Goal: Information Seeking & Learning: Learn about a topic

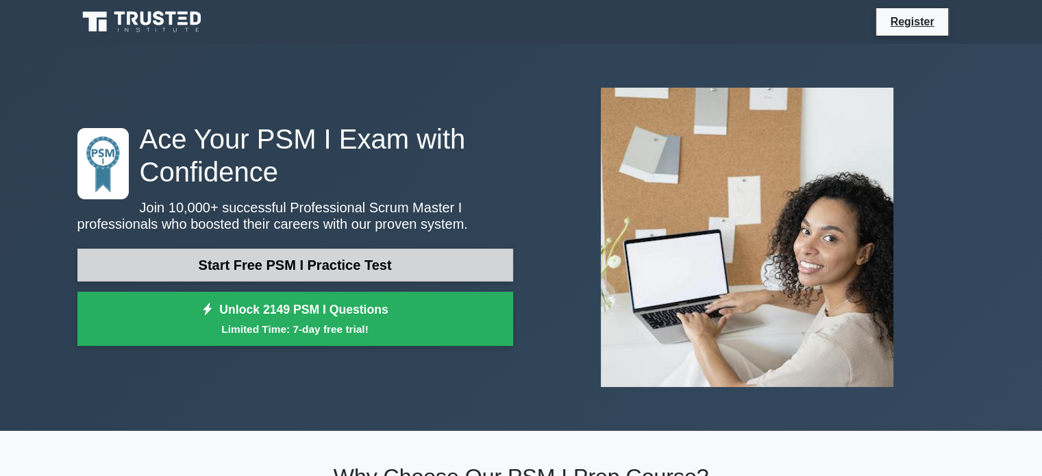
click at [291, 279] on link "Start Free PSM I Practice Test" at bounding box center [295, 265] width 436 height 33
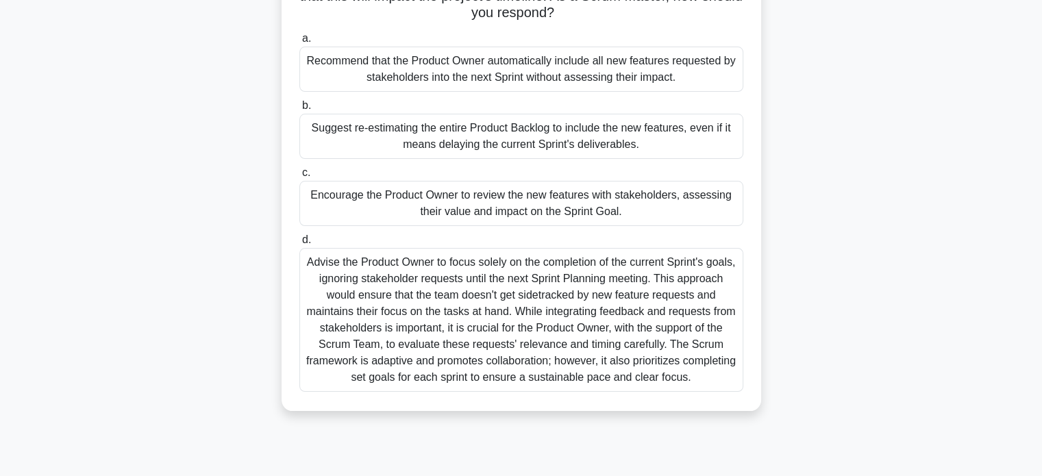
scroll to position [145, 0]
click at [475, 304] on div "Advise the Product Owner to focus solely on the completion of the current Sprin…" at bounding box center [521, 319] width 444 height 144
click at [299, 244] on input "d. Advise the Product Owner to focus solely on the completion of the current Sp…" at bounding box center [299, 239] width 0 height 9
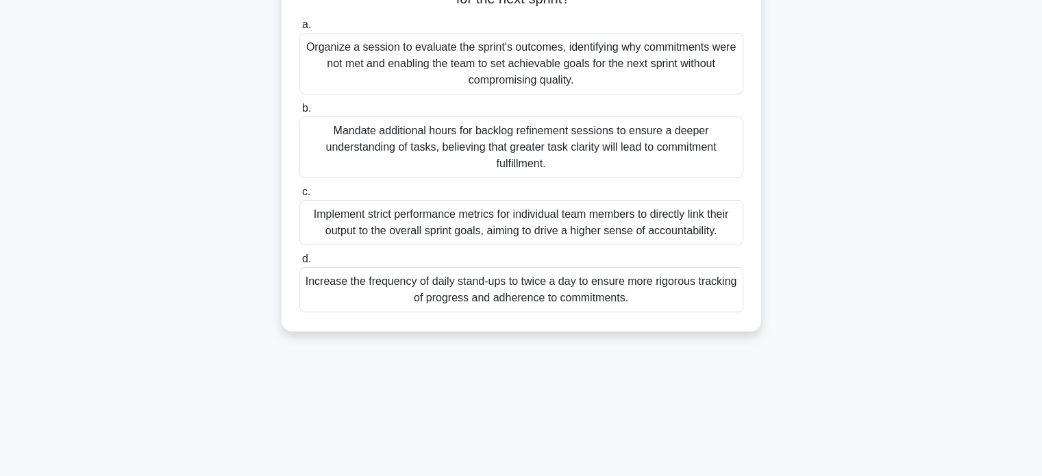
scroll to position [0, 0]
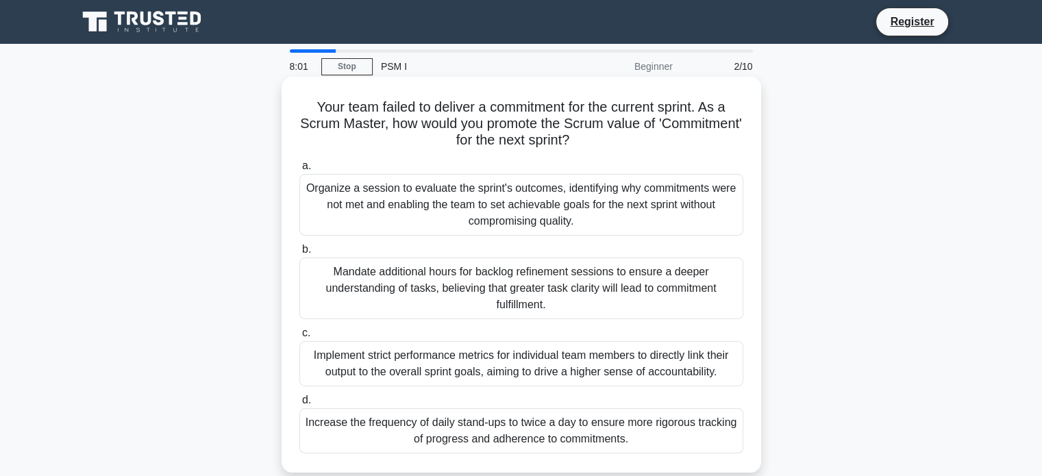
click at [470, 219] on div "Organize a session to evaluate the sprint's outcomes, identifying why commitmen…" at bounding box center [521, 205] width 444 height 62
click at [299, 171] on input "a. Organize a session to evaluate the sprint's outcomes, identifying why commit…" at bounding box center [299, 166] width 0 height 9
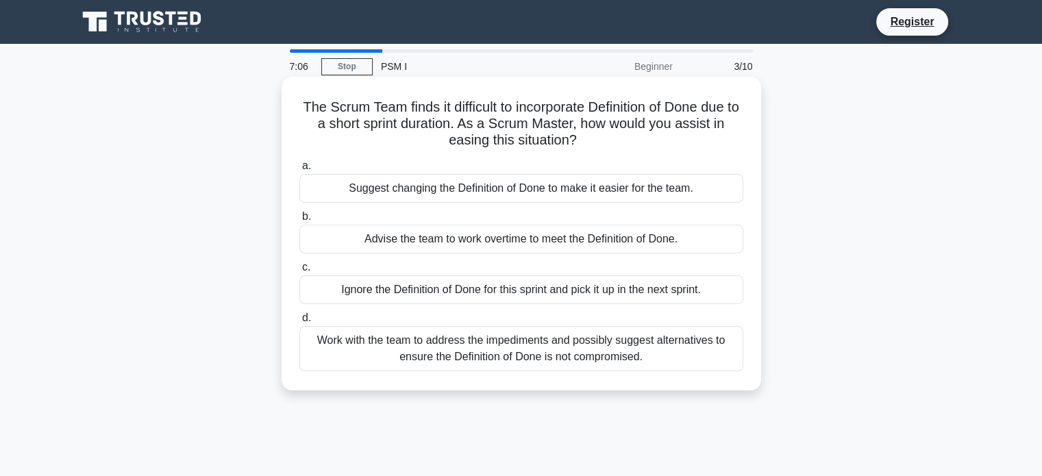
click at [455, 347] on div "Work with the team to address the impediments and possibly suggest alternatives…" at bounding box center [521, 348] width 444 height 45
click at [299, 323] on input "d. Work with the team to address the impediments and possibly suggest alternati…" at bounding box center [299, 318] width 0 height 9
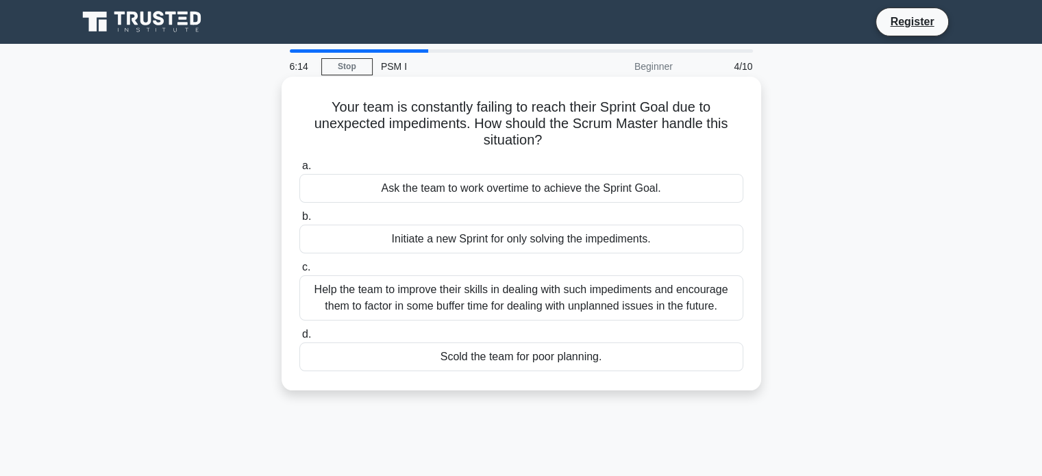
click at [558, 317] on div "Help the team to improve their skills in dealing with such impediments and enco…" at bounding box center [521, 297] width 444 height 45
click at [299, 272] on input "c. Help the team to improve their skills in dealing with such impediments and e…" at bounding box center [299, 267] width 0 height 9
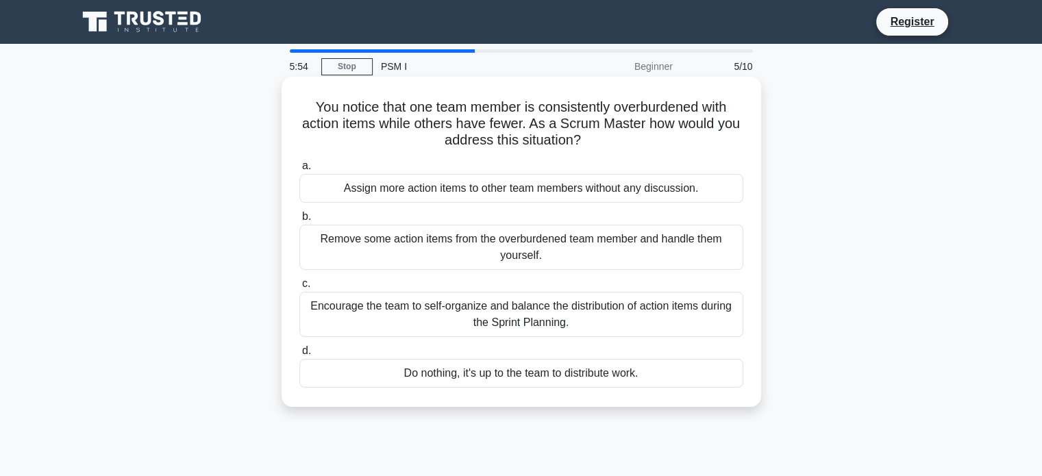
click at [626, 323] on div "Encourage the team to self-organize and balance the distribution of action item…" at bounding box center [521, 314] width 444 height 45
click at [299, 289] on input "c. Encourage the team to self-organize and balance the distribution of action i…" at bounding box center [299, 284] width 0 height 9
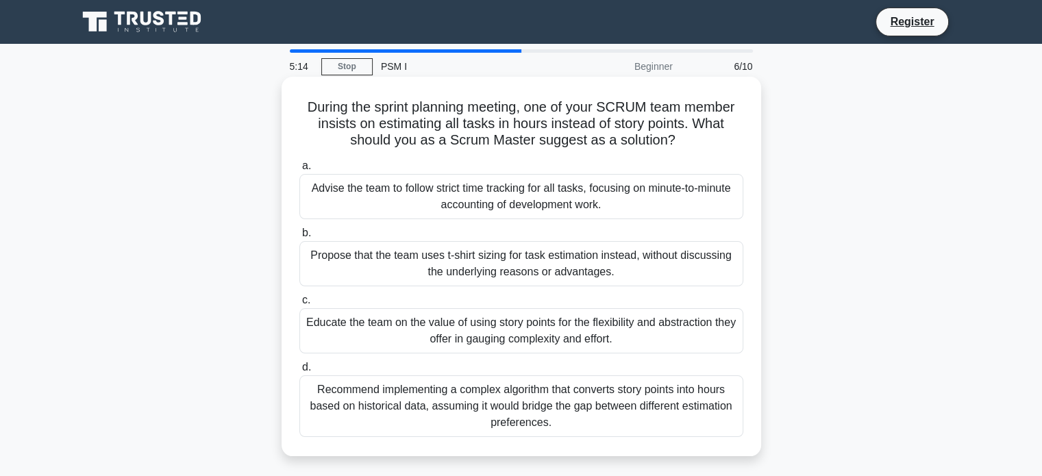
click at [593, 332] on div "Educate the team on the value of using story points for the flexibility and abs…" at bounding box center [521, 330] width 444 height 45
click at [299, 305] on input "c. Educate the team on the value of using story points for the flexibility and …" at bounding box center [299, 300] width 0 height 9
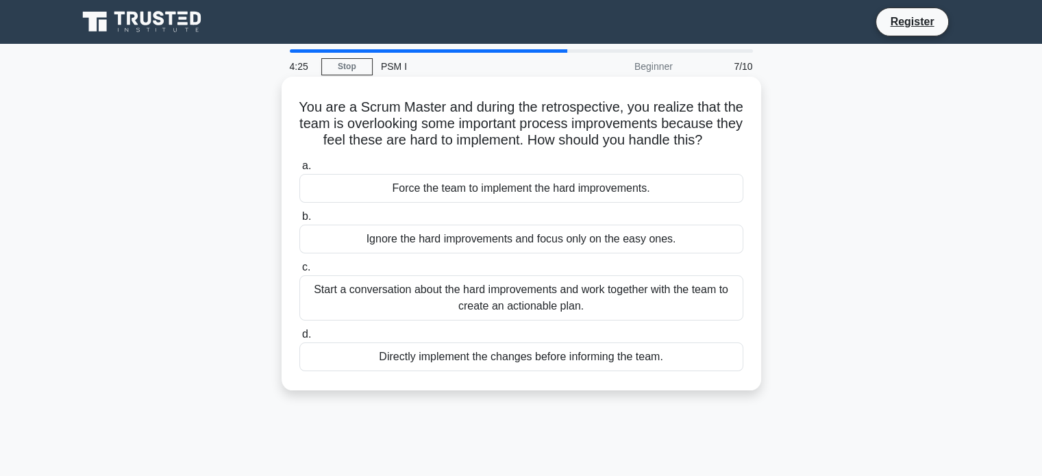
click at [578, 321] on div "Start a conversation about the hard improvements and work together with the tea…" at bounding box center [521, 297] width 444 height 45
click at [299, 272] on input "c. Start a conversation about the hard improvements and work together with the …" at bounding box center [299, 267] width 0 height 9
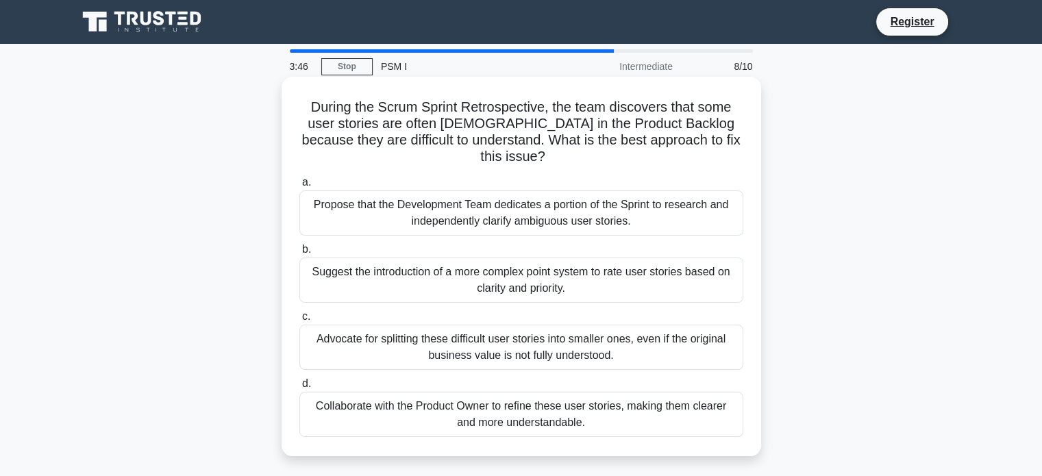
click at [556, 412] on div "Collaborate with the Product Owner to refine these user stories, making them cl…" at bounding box center [521, 414] width 444 height 45
click at [299, 389] on input "d. Collaborate with the Product Owner to refine these user stories, making them…" at bounding box center [299, 384] width 0 height 9
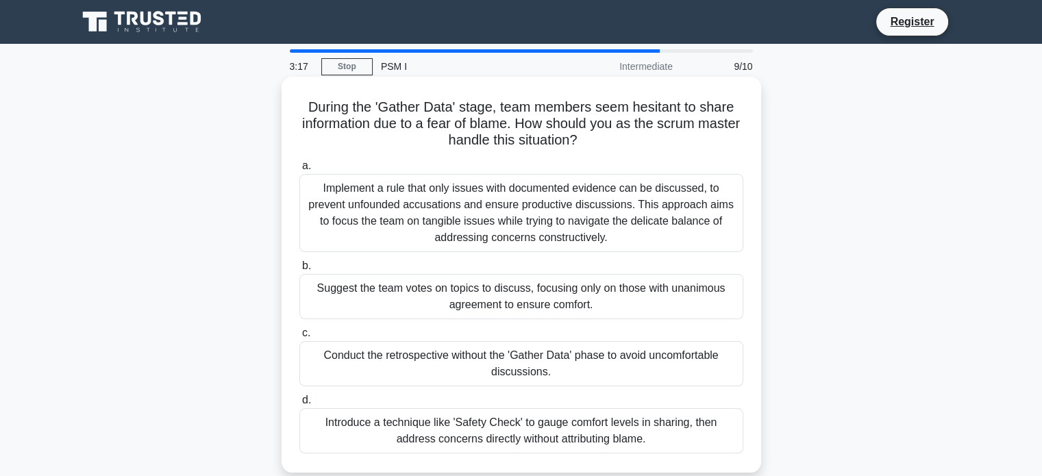
click at [527, 380] on div "Conduct the retrospective without the 'Gather Data' phase to avoid uncomfortabl…" at bounding box center [521, 363] width 444 height 45
click at [299, 338] on input "c. Conduct the retrospective without the 'Gather Data' phase to avoid uncomfort…" at bounding box center [299, 333] width 0 height 9
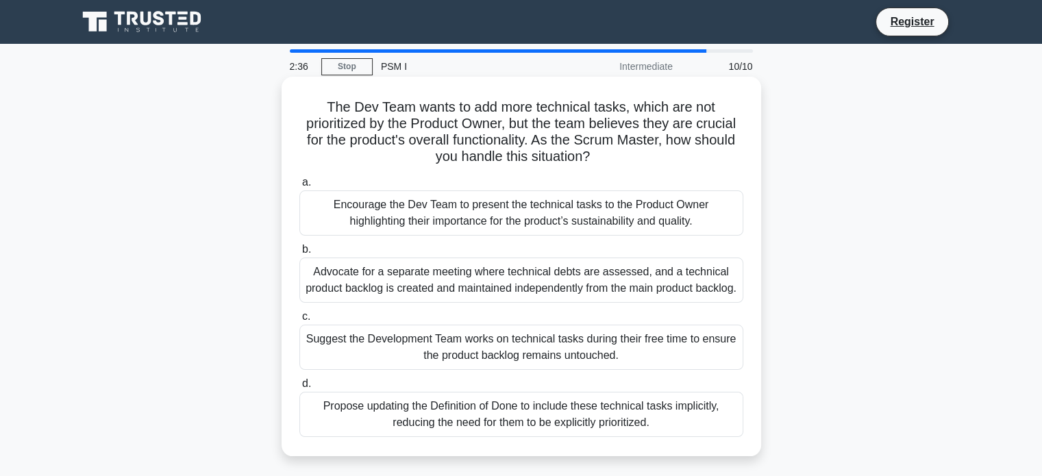
click at [554, 435] on div "Propose updating the Definition of Done to include these technical tasks implic…" at bounding box center [521, 414] width 444 height 45
click at [299, 389] on input "d. Propose updating the Definition of Done to include these technical tasks imp…" at bounding box center [299, 384] width 0 height 9
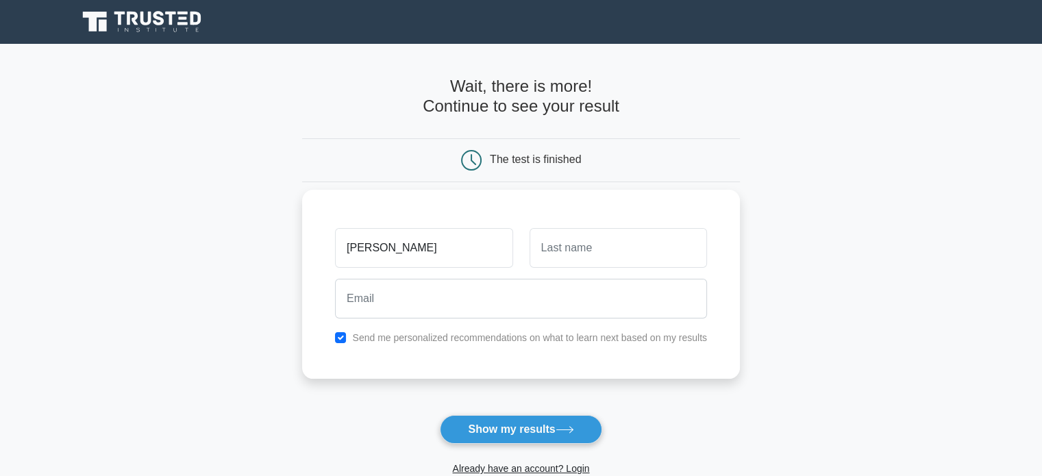
type input "[PERSON_NAME]"
click at [641, 258] on input "text" at bounding box center [618, 248] width 177 height 40
type input "Donchenko"
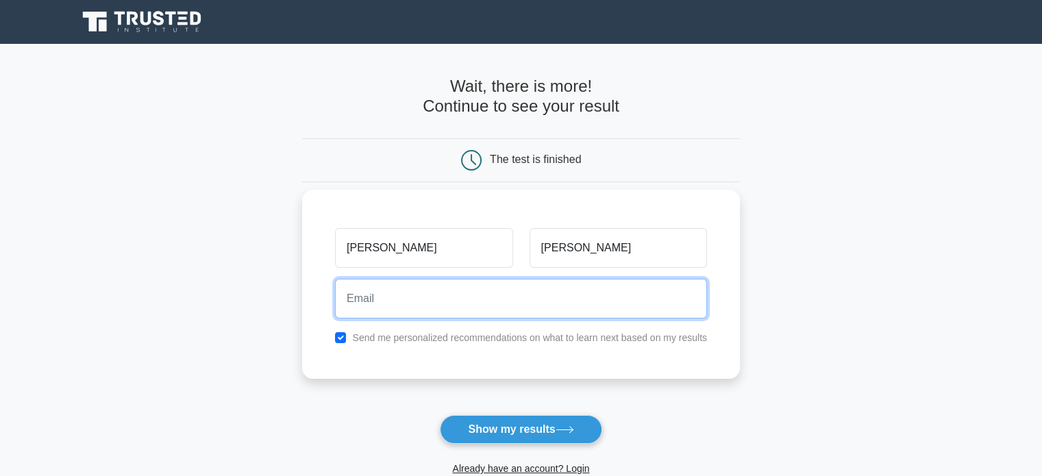
click at [535, 304] on input "email" at bounding box center [521, 299] width 372 height 40
type input "[EMAIL_ADDRESS][DOMAIN_NAME]"
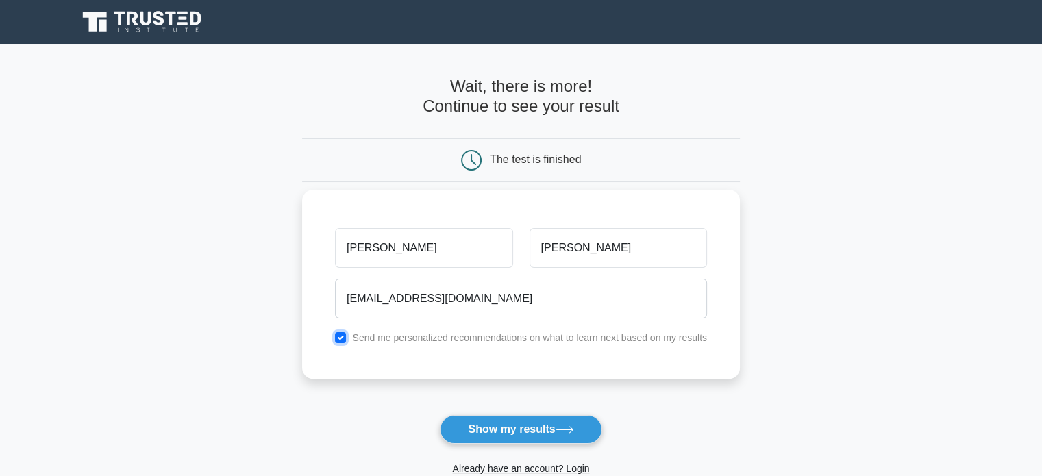
click at [341, 336] on input "checkbox" at bounding box center [340, 337] width 11 height 11
checkbox input "false"
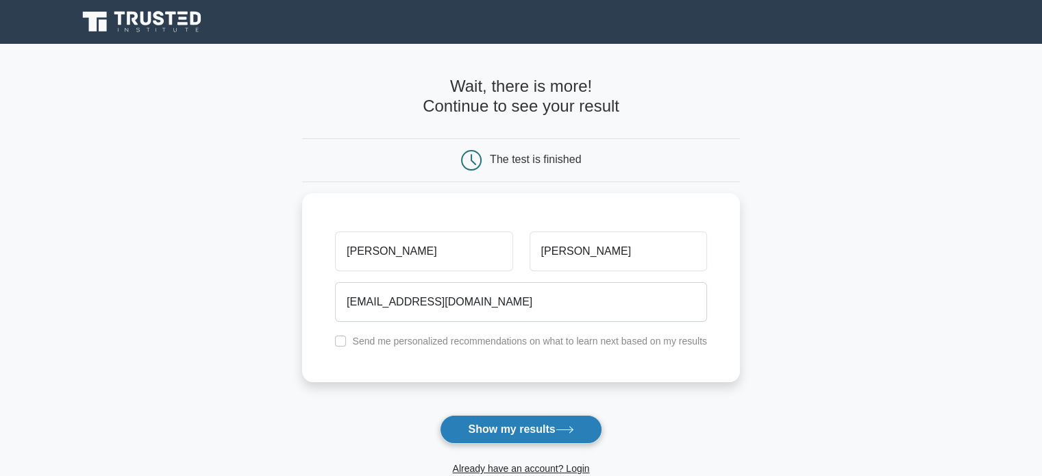
click at [470, 422] on button "Show my results" at bounding box center [521, 429] width 162 height 29
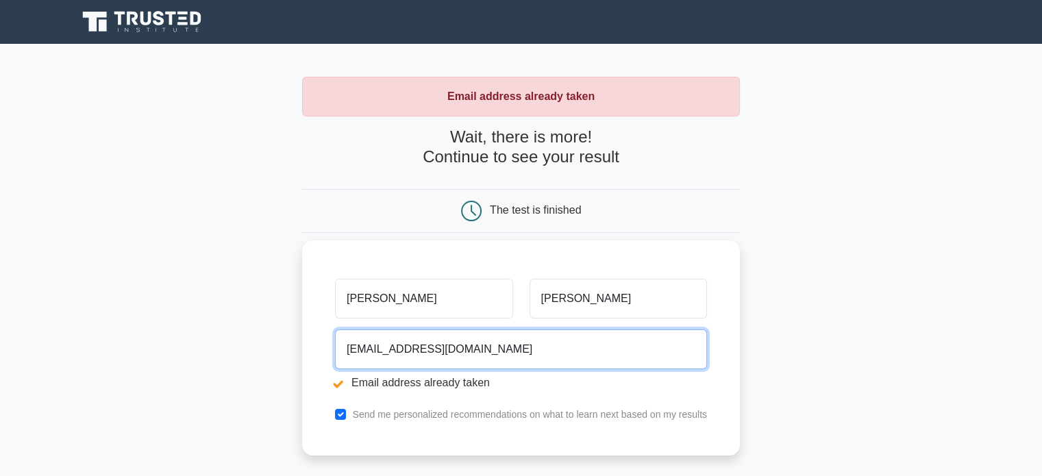
click at [465, 346] on input "vvvirenebr@gmail.com" at bounding box center [521, 350] width 372 height 40
click at [437, 335] on input "vvvirenebr@gmail.com" at bounding box center [521, 350] width 372 height 40
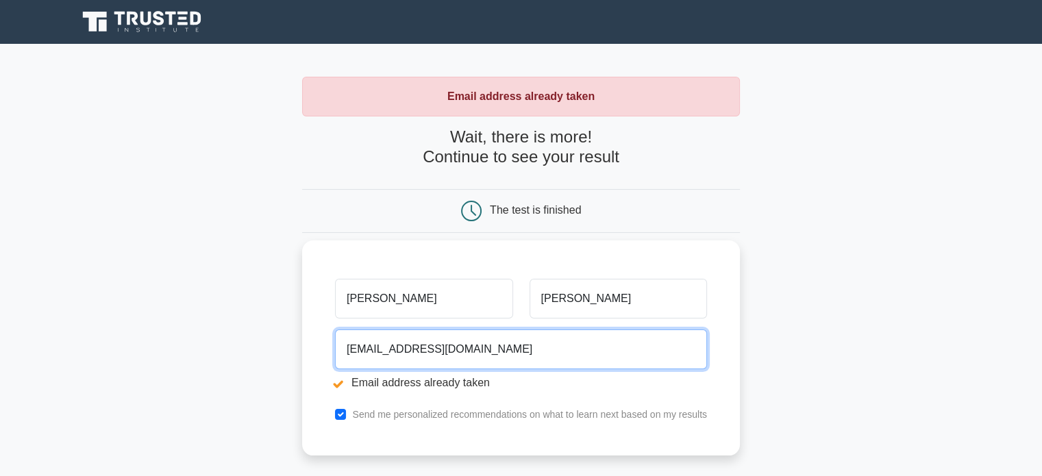
paste input "irina.donchenko@drumncode.c"
type input "irina.donchenko@drumncode.com"
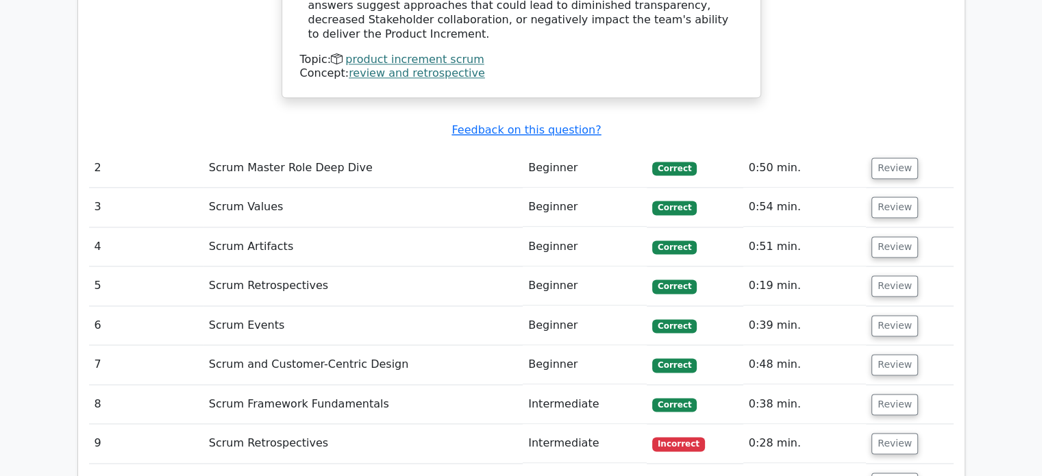
scroll to position [1861, 0]
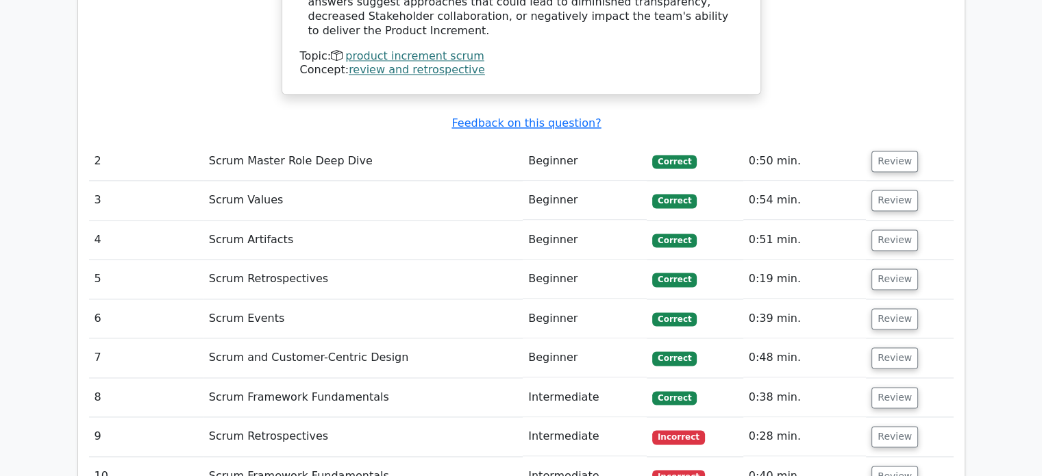
click at [288, 417] on td "Scrum Retrospectives" at bounding box center [363, 436] width 319 height 39
click at [872, 426] on button "Review" at bounding box center [895, 436] width 47 height 21
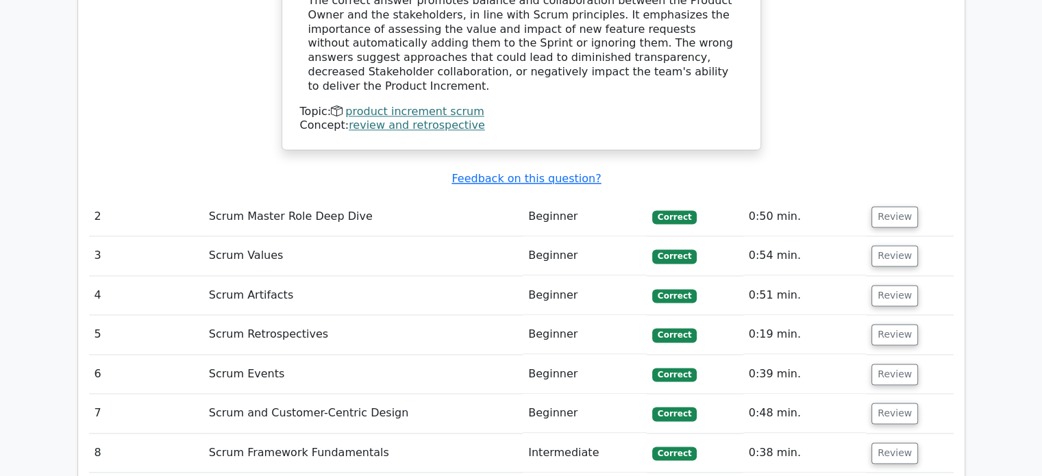
scroll to position [1866, 0]
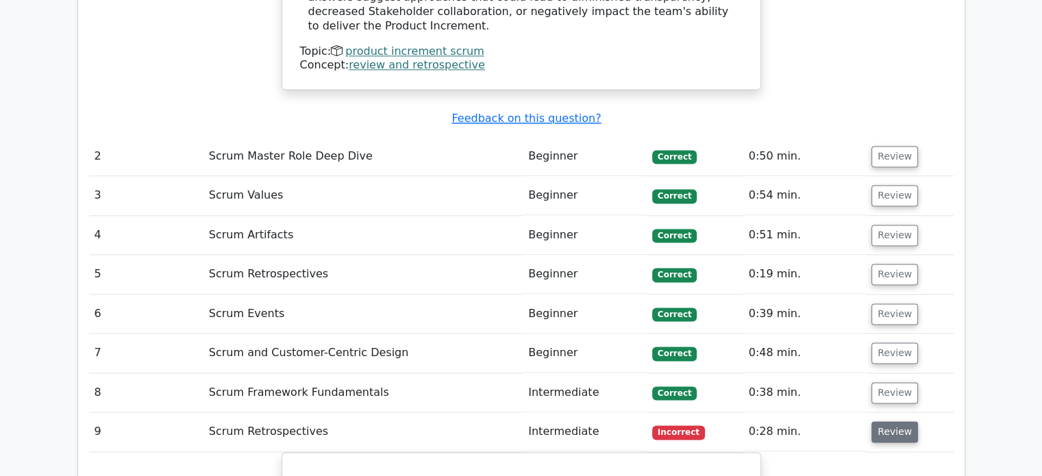
click at [892, 421] on button "Review" at bounding box center [895, 431] width 47 height 21
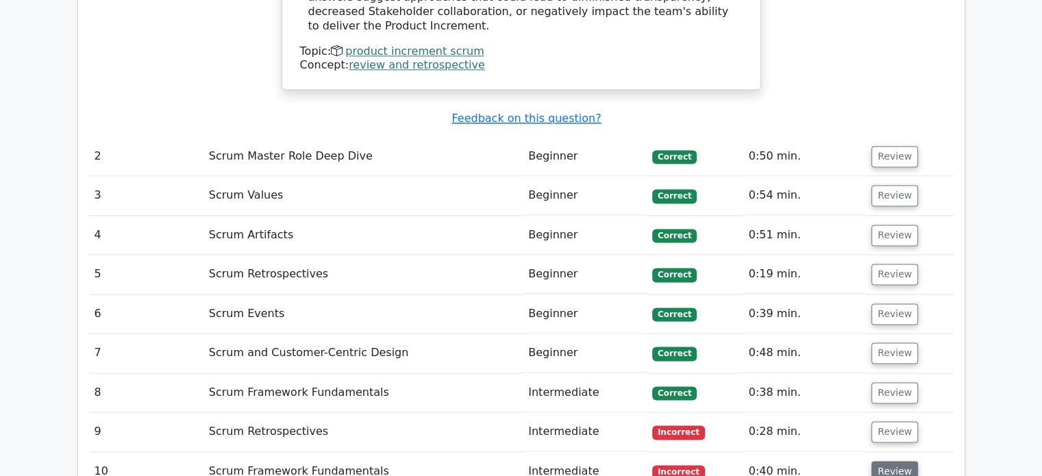
click at [892, 461] on button "Review" at bounding box center [895, 471] width 47 height 21
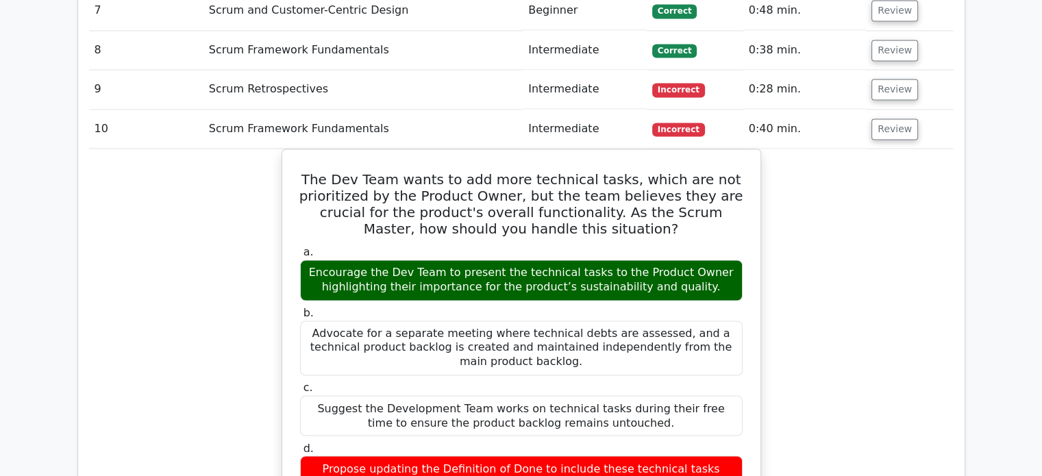
scroll to position [2209, 0]
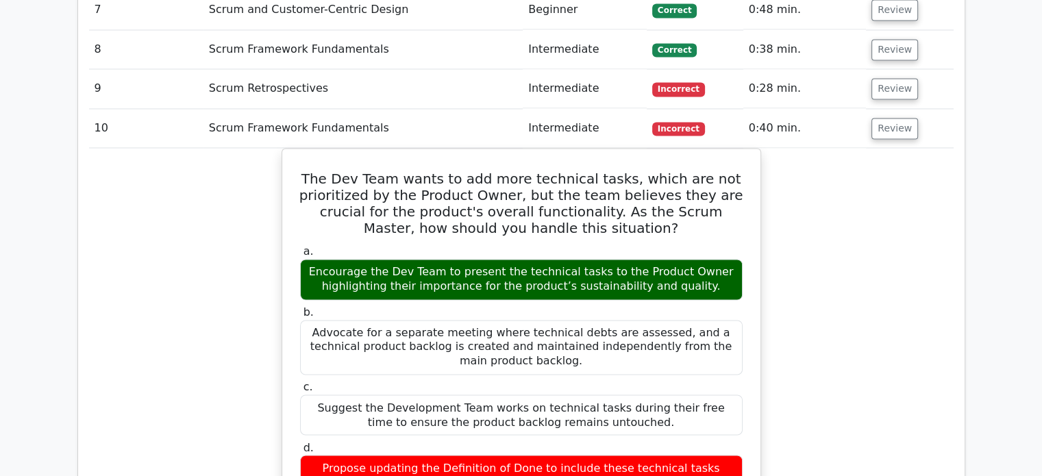
drag, startPoint x: 645, startPoint y: 343, endPoint x: 772, endPoint y: 122, distance: 254.8
click at [772, 148] on div "The Dev Team wants to add more technical tasks, which are not prioritized by th…" at bounding box center [521, 461] width 865 height 626
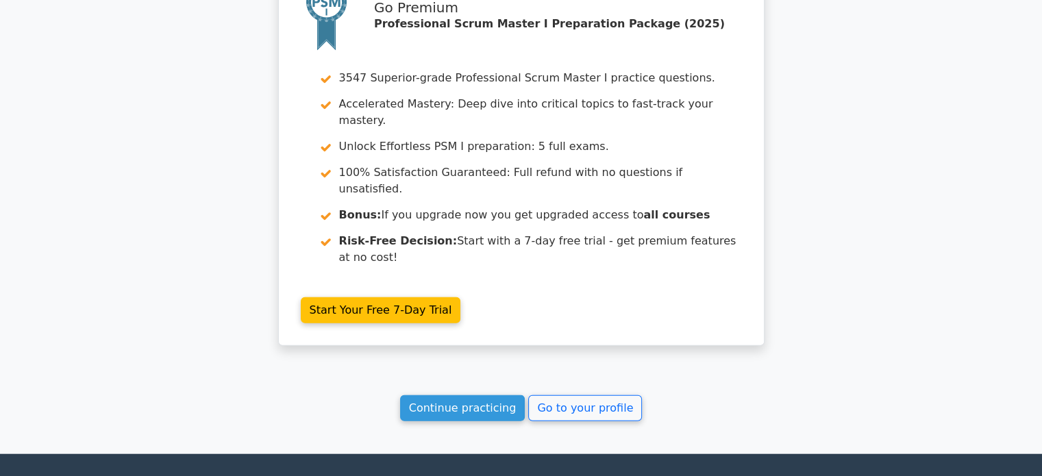
scroll to position [3131, 0]
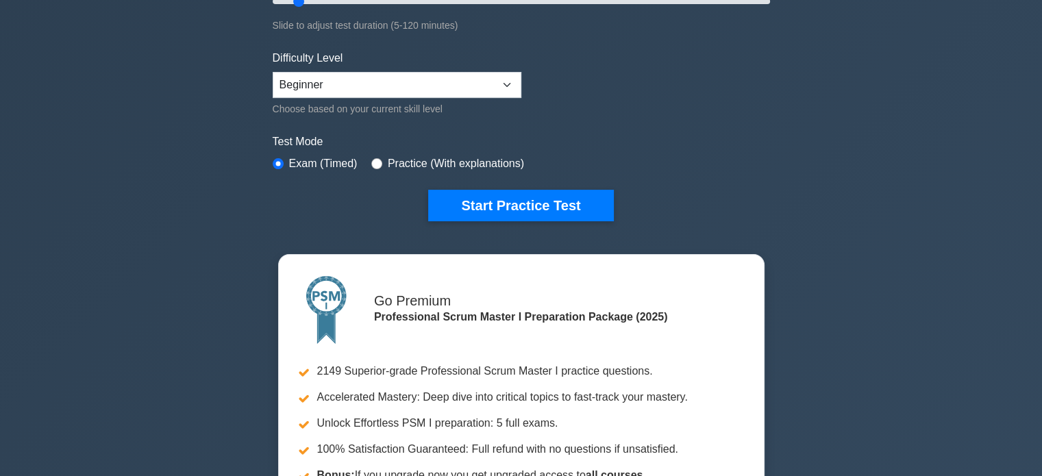
scroll to position [329, 0]
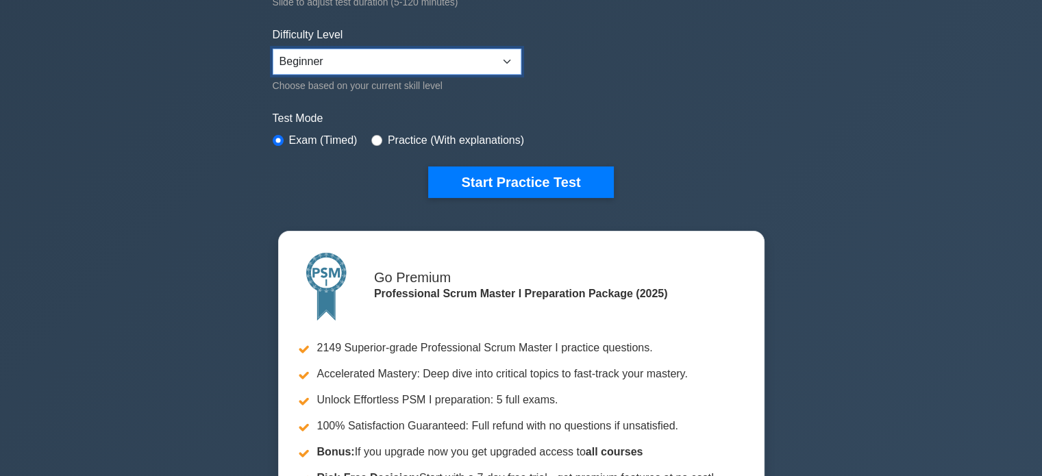
click at [484, 67] on select "Beginner Intermediate Expert" at bounding box center [397, 62] width 249 height 26
click at [273, 49] on select "Beginner Intermediate Expert" at bounding box center [397, 62] width 249 height 26
click at [381, 141] on div "Practice (With explanations)" at bounding box center [447, 140] width 153 height 16
click at [337, 65] on select "Beginner Intermediate Expert" at bounding box center [397, 62] width 249 height 26
select select "intermediate"
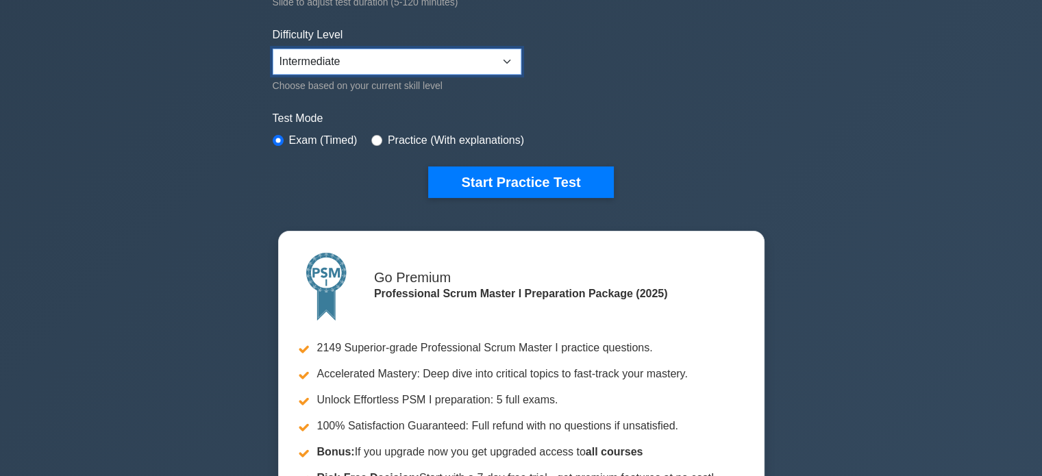
click at [273, 49] on select "Beginner Intermediate Expert" at bounding box center [397, 62] width 249 height 26
click at [373, 139] on input "radio" at bounding box center [376, 140] width 11 height 11
radio input "true"
click at [274, 135] on input "radio" at bounding box center [278, 140] width 11 height 11
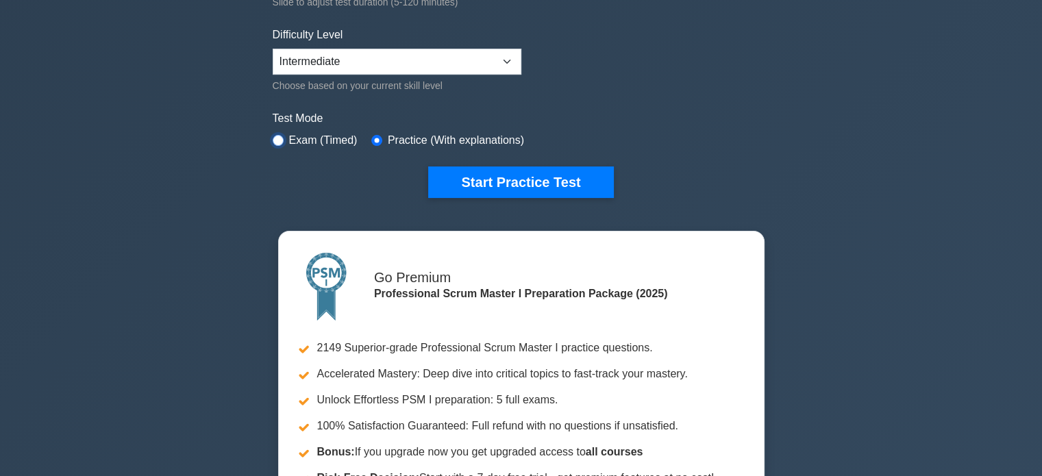
radio input "true"
click at [379, 140] on div "Practice (With explanations)" at bounding box center [447, 140] width 153 height 16
click at [373, 138] on input "radio" at bounding box center [376, 140] width 11 height 11
radio input "true"
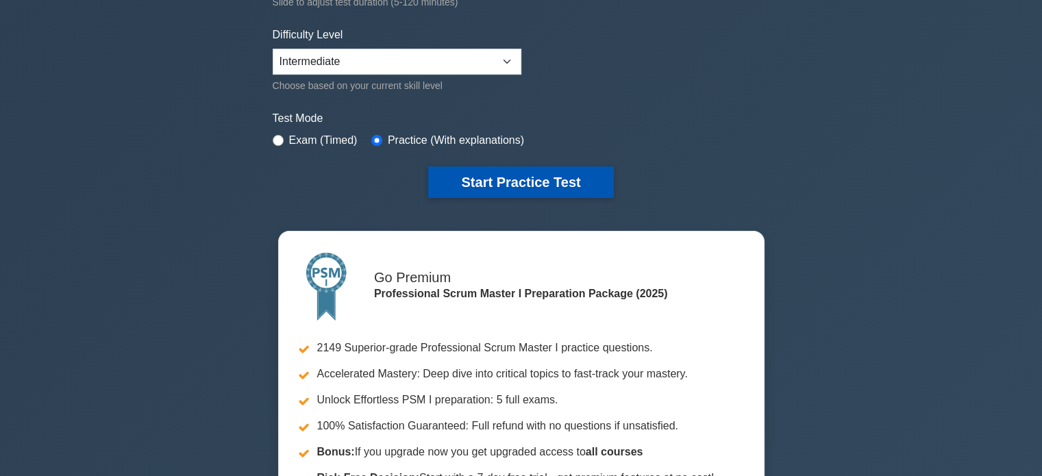
click at [458, 180] on button "Start Practice Test" at bounding box center [520, 183] width 185 height 32
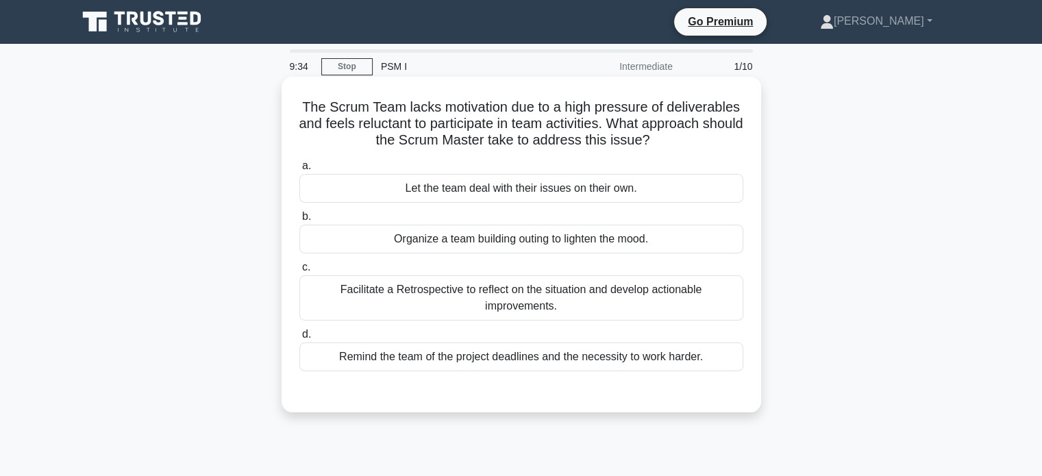
click at [559, 304] on div "Facilitate a Retrospective to reflect on the situation and develop actionable i…" at bounding box center [521, 297] width 444 height 45
click at [299, 272] on input "c. Facilitate a Retrospective to reflect on the situation and develop actionabl…" at bounding box center [299, 267] width 0 height 9
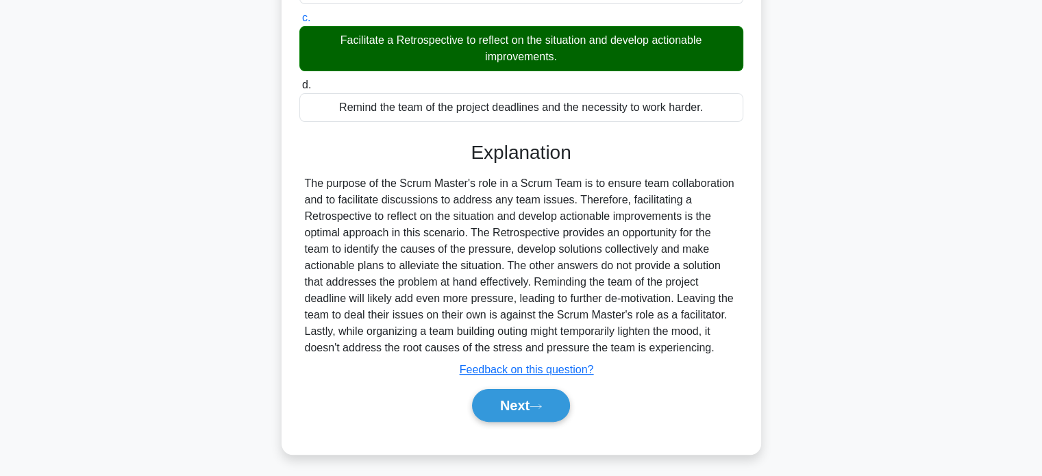
scroll to position [264, 0]
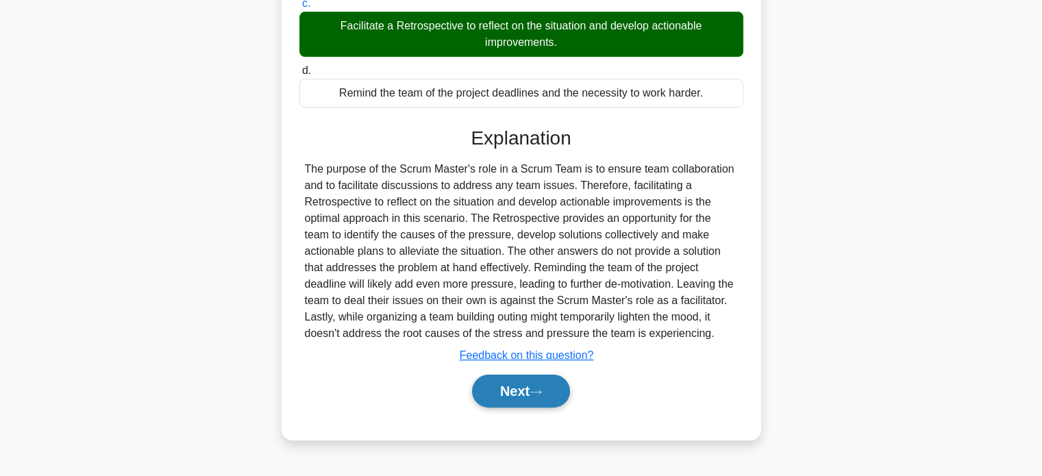
click at [535, 378] on button "Next" at bounding box center [521, 391] width 98 height 33
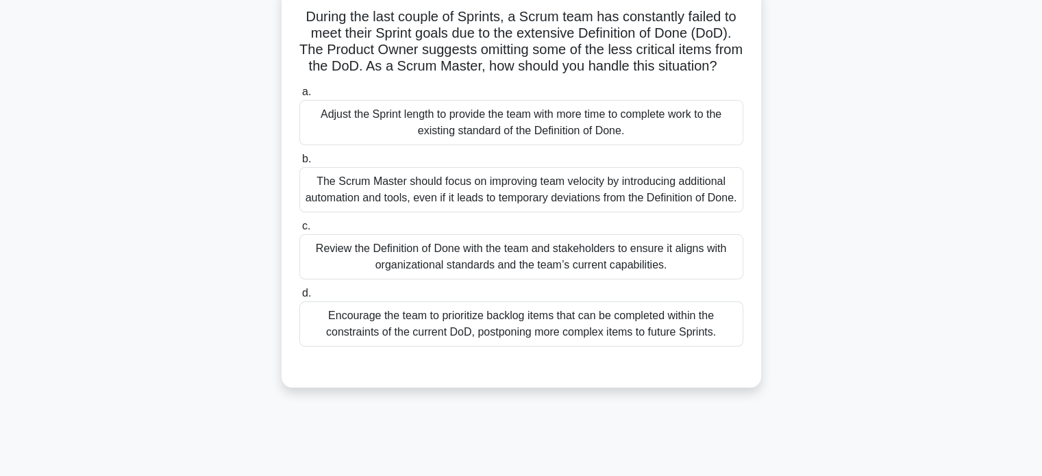
scroll to position [93, 0]
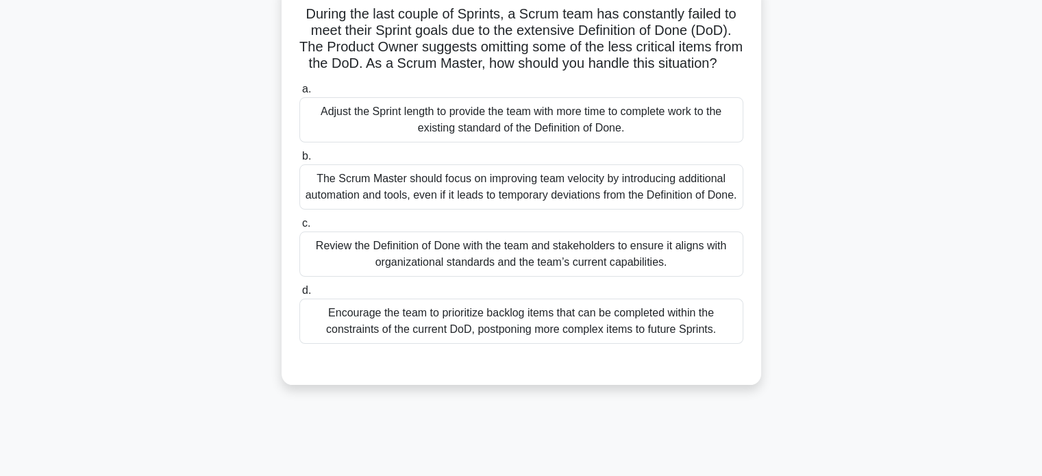
click at [550, 344] on div "Encourage the team to prioritize backlog items that can be completed within the…" at bounding box center [521, 321] width 444 height 45
click at [299, 295] on input "d. Encourage the team to prioritize backlog items that can be completed within …" at bounding box center [299, 290] width 0 height 9
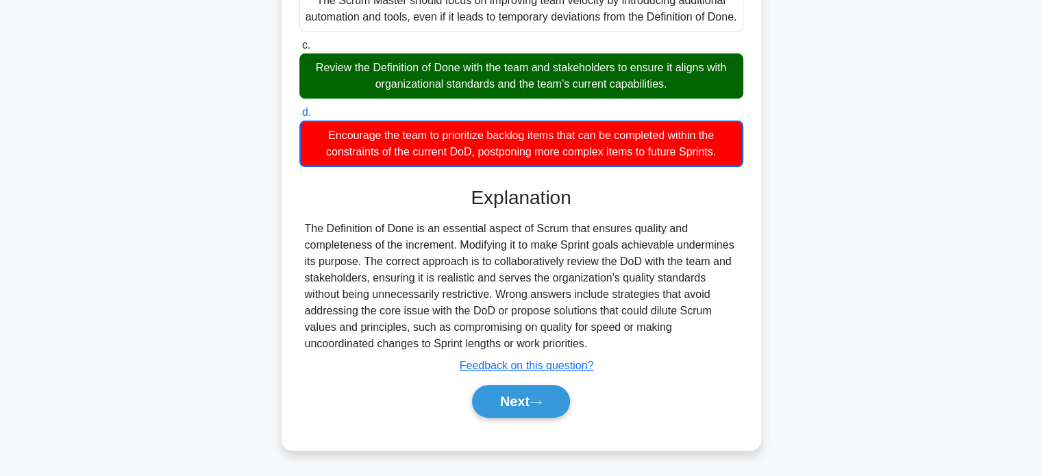
scroll to position [303, 0]
click at [544, 411] on button "Next" at bounding box center [521, 401] width 98 height 33
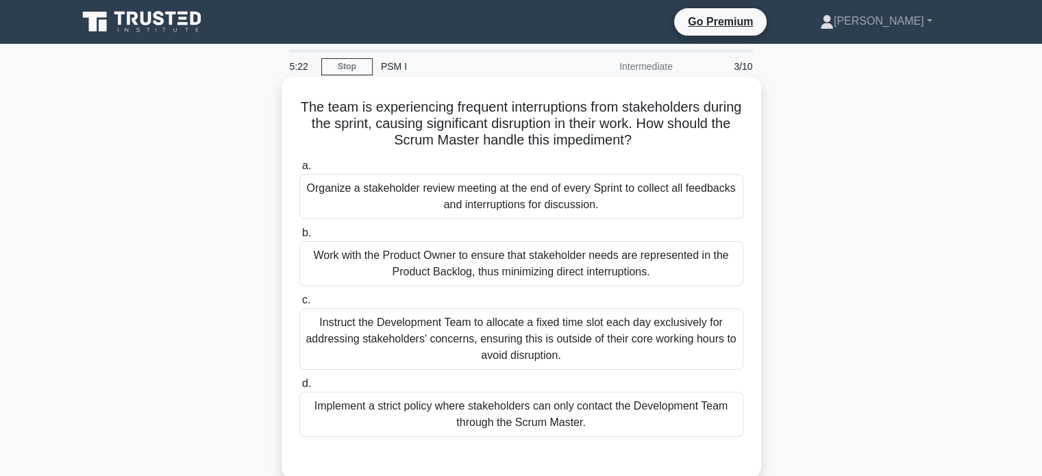
scroll to position [96, 0]
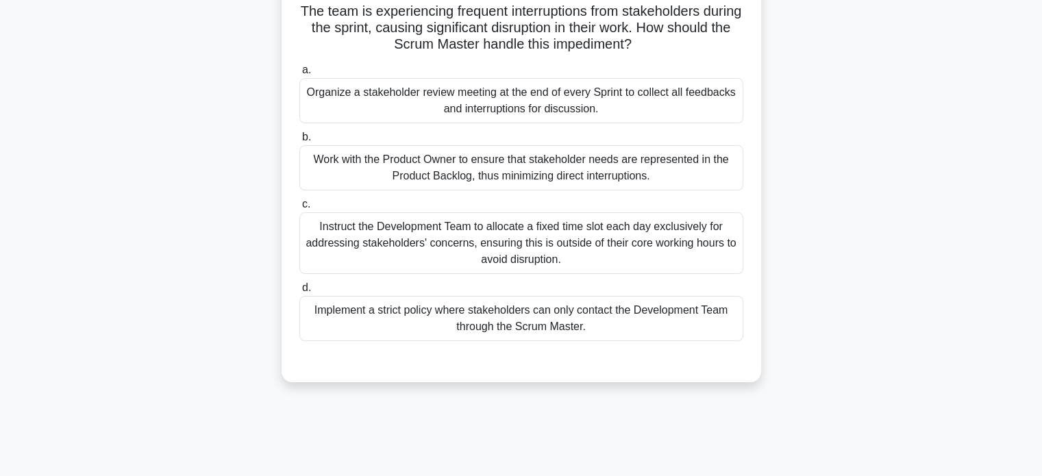
click at [472, 183] on div "Work with the Product Owner to ensure that stakeholder needs are represented in…" at bounding box center [521, 167] width 444 height 45
click at [299, 142] on input "b. Work with the Product Owner to ensure that stakeholder needs are represented…" at bounding box center [299, 137] width 0 height 9
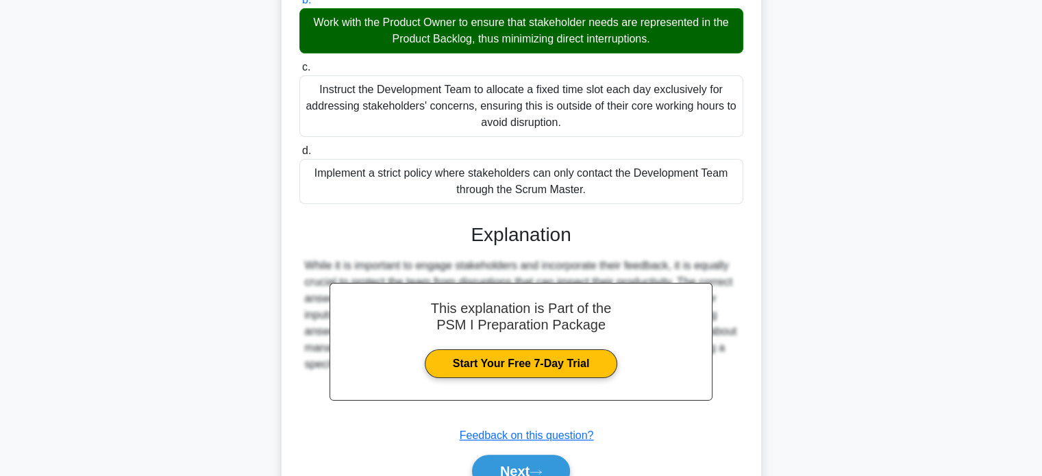
scroll to position [302, 0]
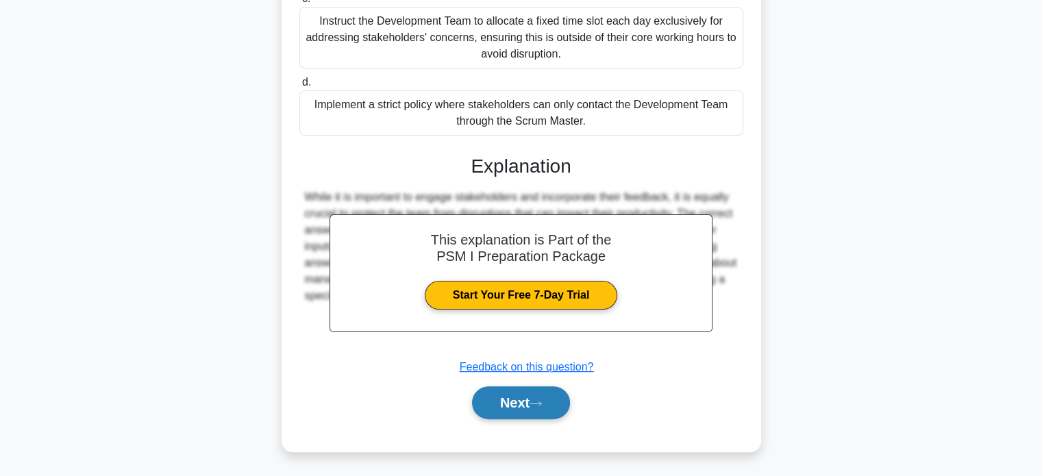
click at [495, 397] on button "Next" at bounding box center [521, 403] width 98 height 33
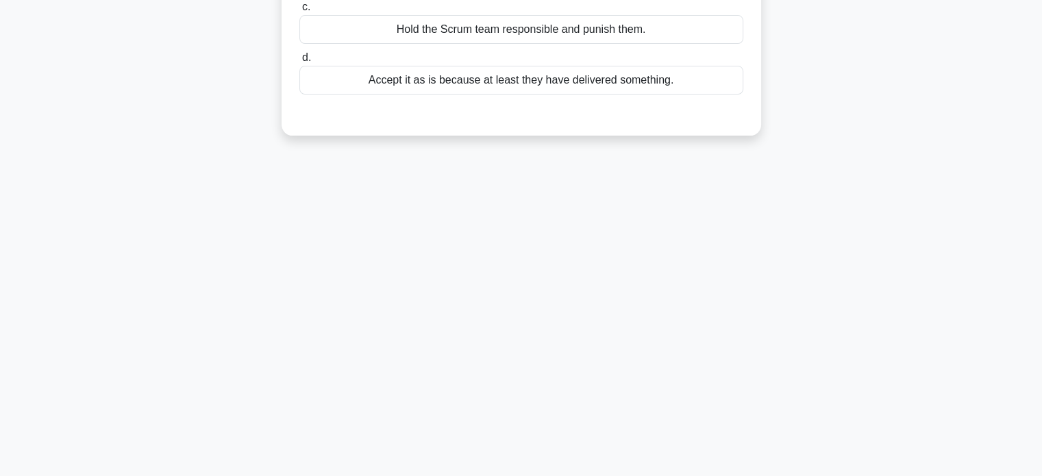
scroll to position [0, 0]
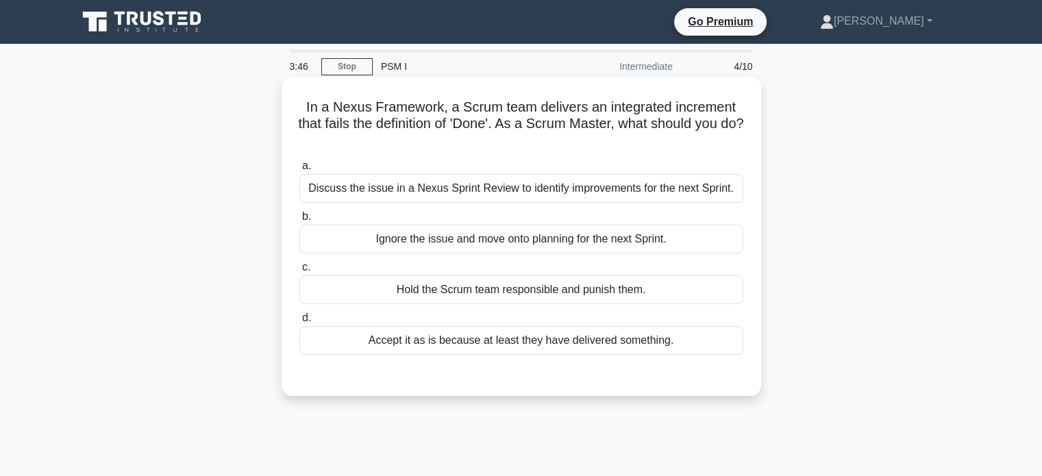
click at [447, 182] on div "Discuss the issue in a Nexus Sprint Review to identify improvements for the nex…" at bounding box center [521, 188] width 444 height 29
click at [299, 171] on input "a. Discuss the issue in a Nexus Sprint Review to identify improvements for the …" at bounding box center [299, 166] width 0 height 9
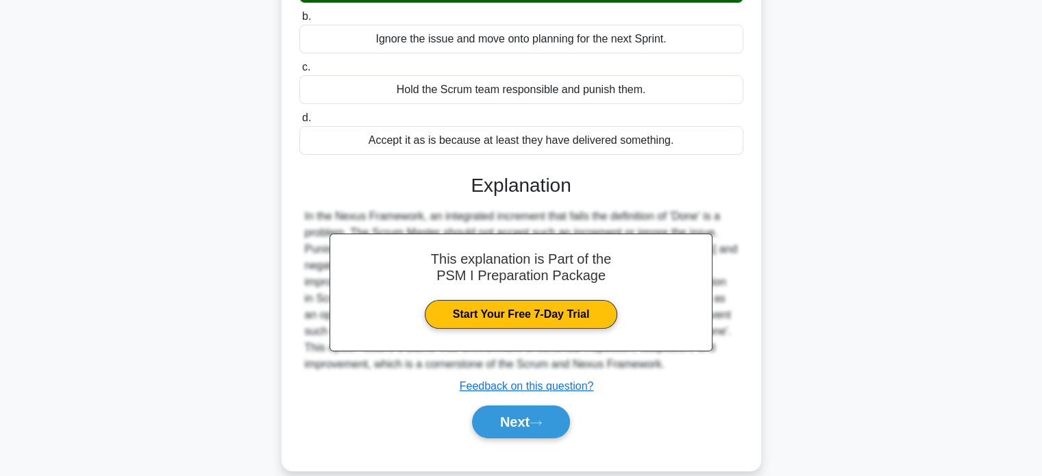
scroll to position [203, 0]
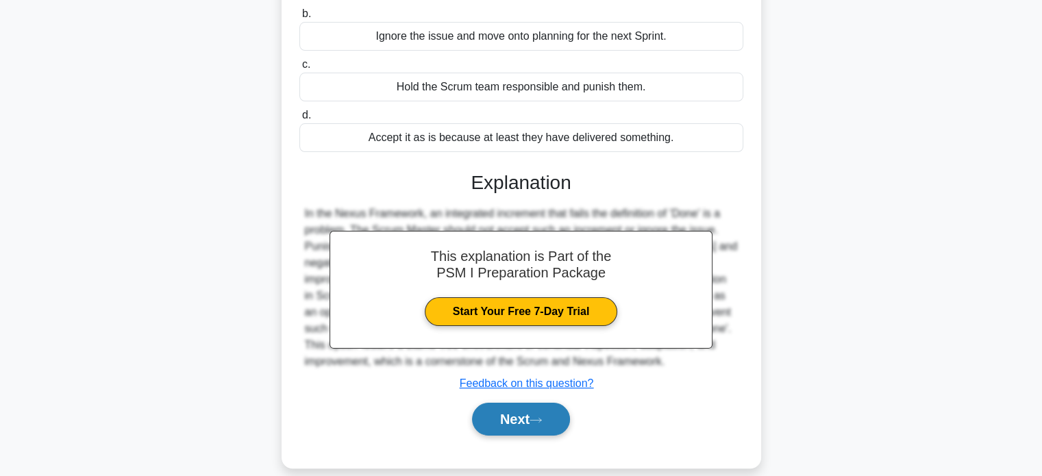
click at [524, 436] on button "Next" at bounding box center [521, 419] width 98 height 33
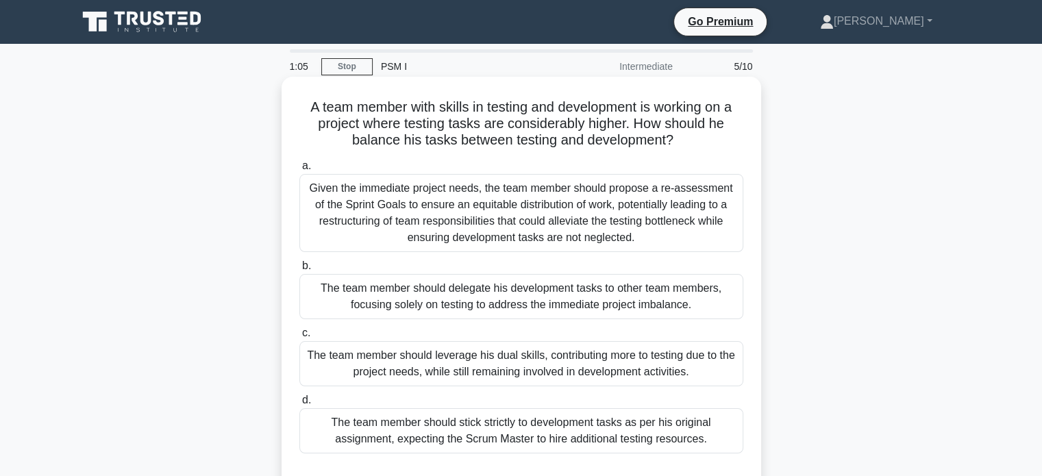
scroll to position [57, 0]
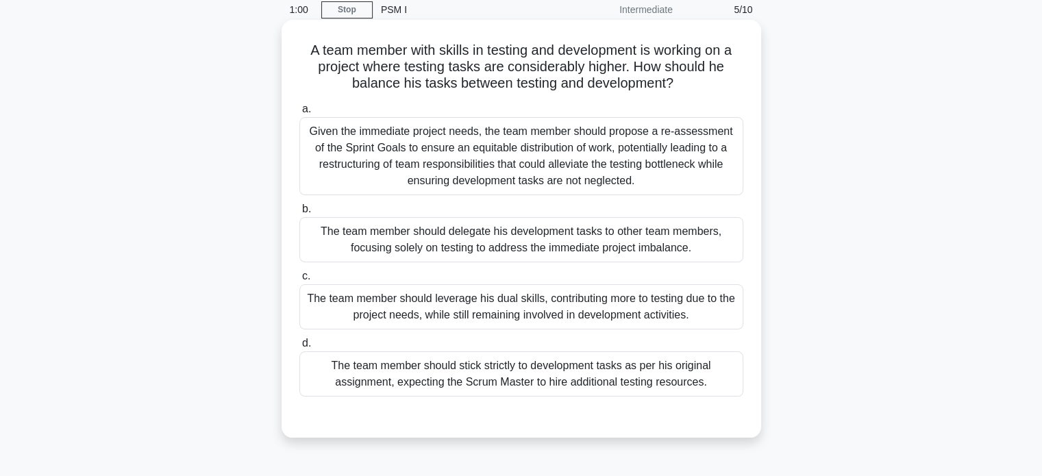
click at [501, 317] on div "The team member should leverage his dual skills, contributing more to testing d…" at bounding box center [521, 306] width 444 height 45
click at [299, 281] on input "c. The team member should leverage his dual skills, contributing more to testin…" at bounding box center [299, 276] width 0 height 9
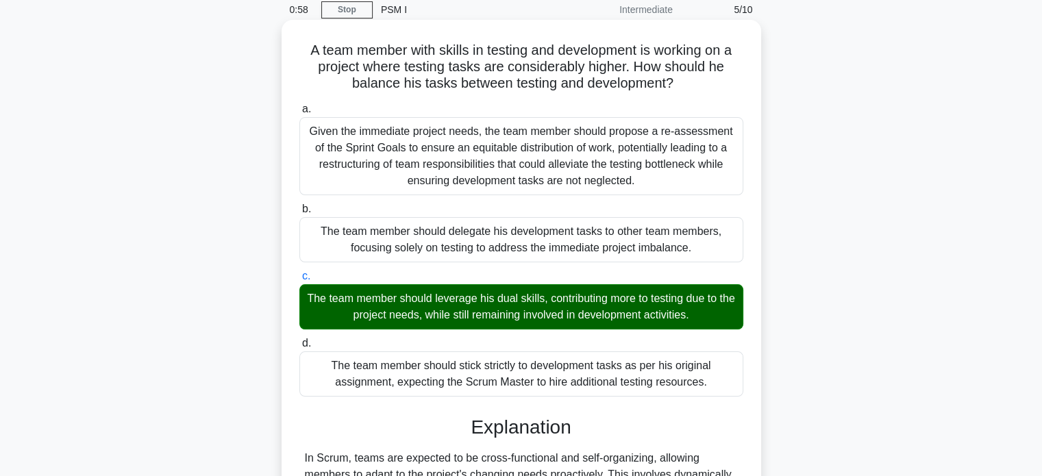
scroll to position [264, 0]
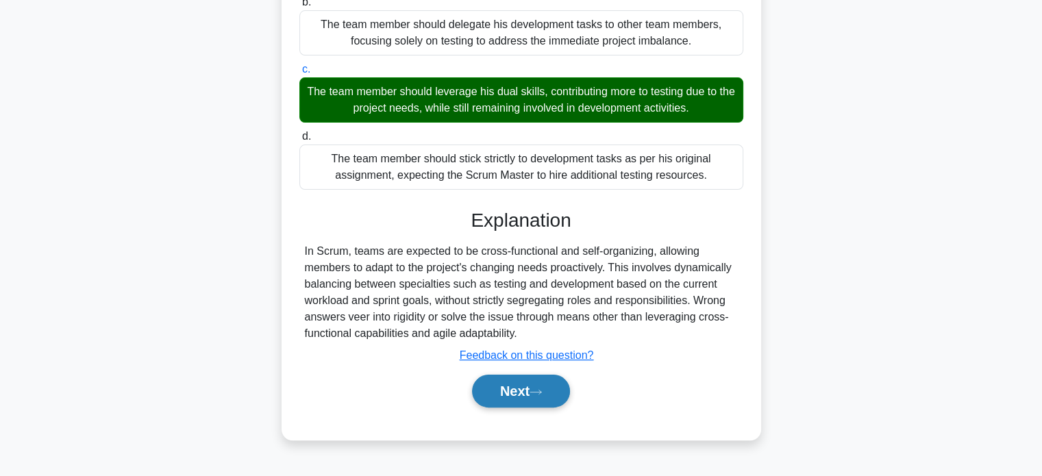
click at [507, 394] on button "Next" at bounding box center [521, 391] width 98 height 33
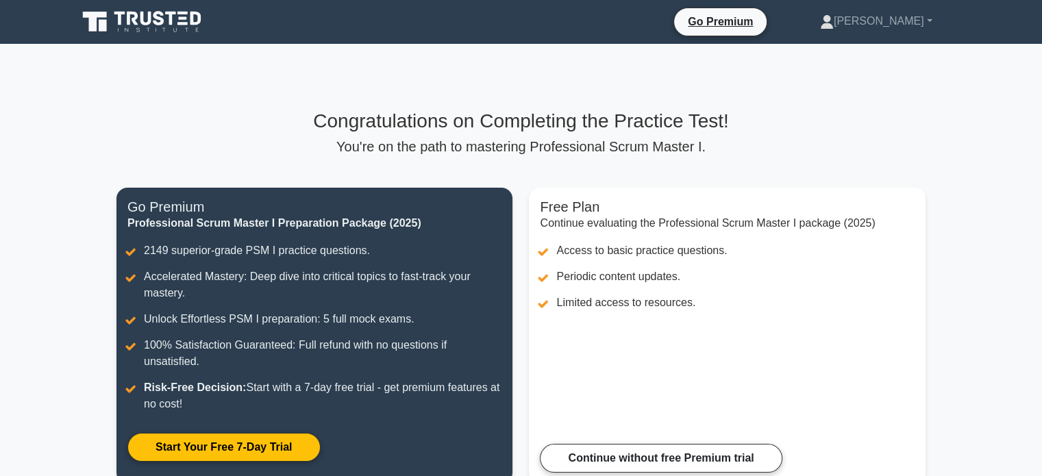
click at [117, 8] on link at bounding box center [143, 21] width 132 height 33
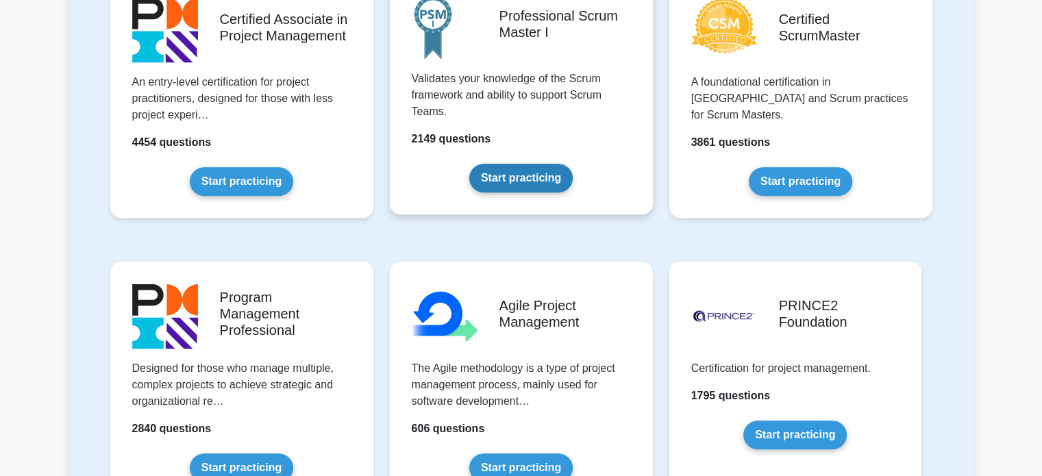
scroll to position [630, 0]
click at [529, 184] on link "Start practicing" at bounding box center [520, 178] width 103 height 29
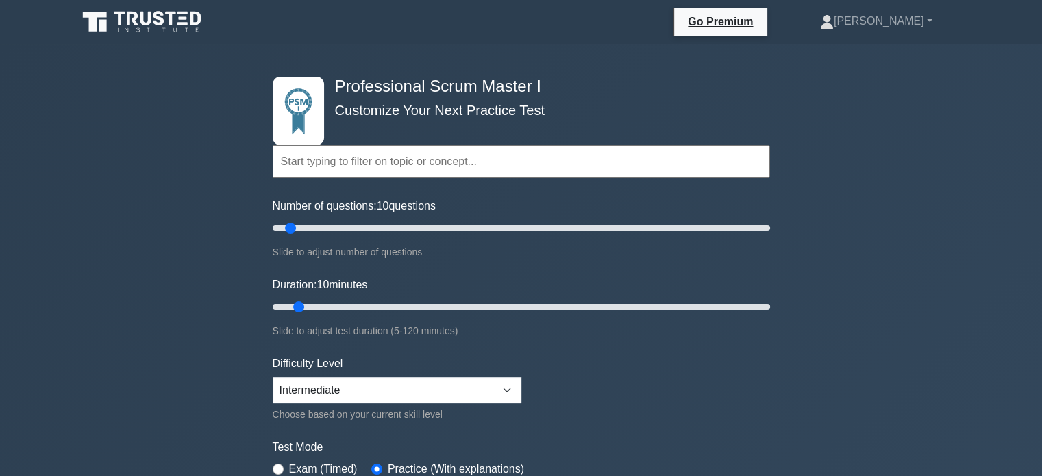
scroll to position [14, 0]
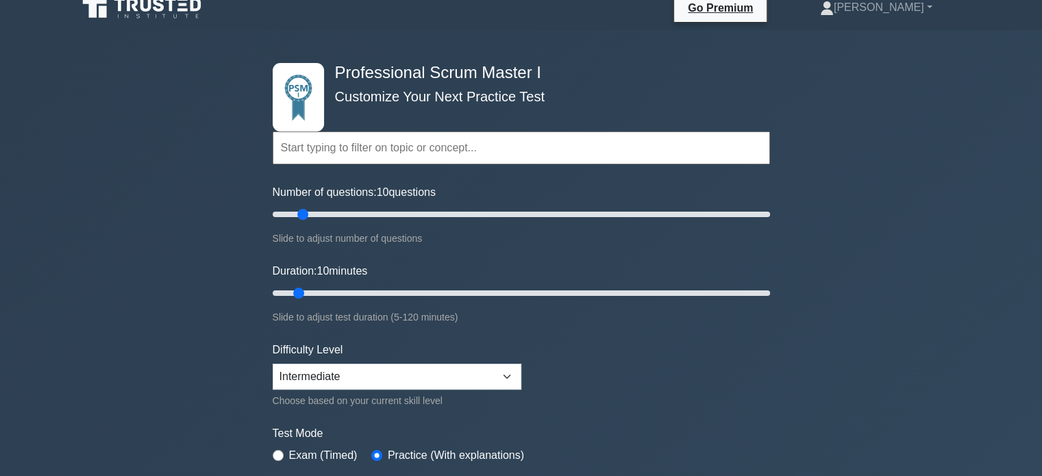
drag, startPoint x: 290, startPoint y: 212, endPoint x: 304, endPoint y: 216, distance: 14.1
type input "15"
click at [304, 216] on input "Number of questions: 10 questions" at bounding box center [522, 214] width 498 height 16
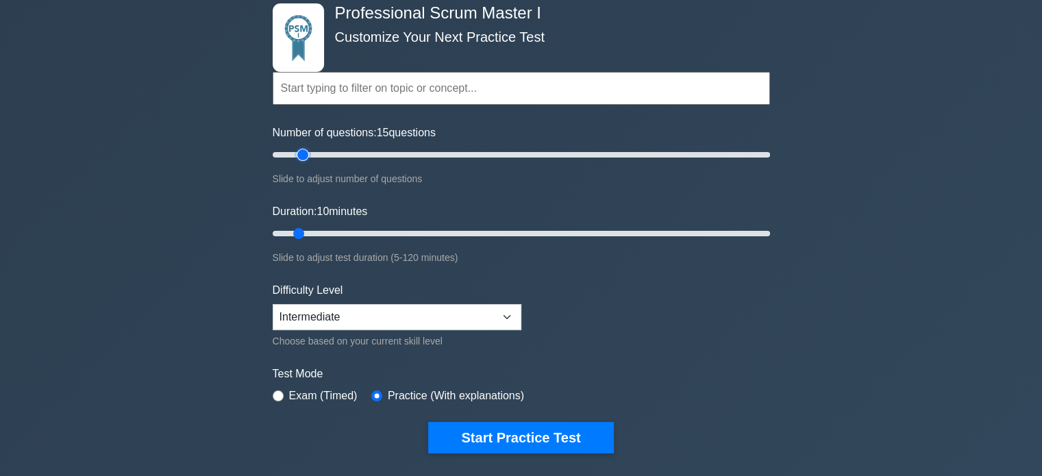
scroll to position [74, 0]
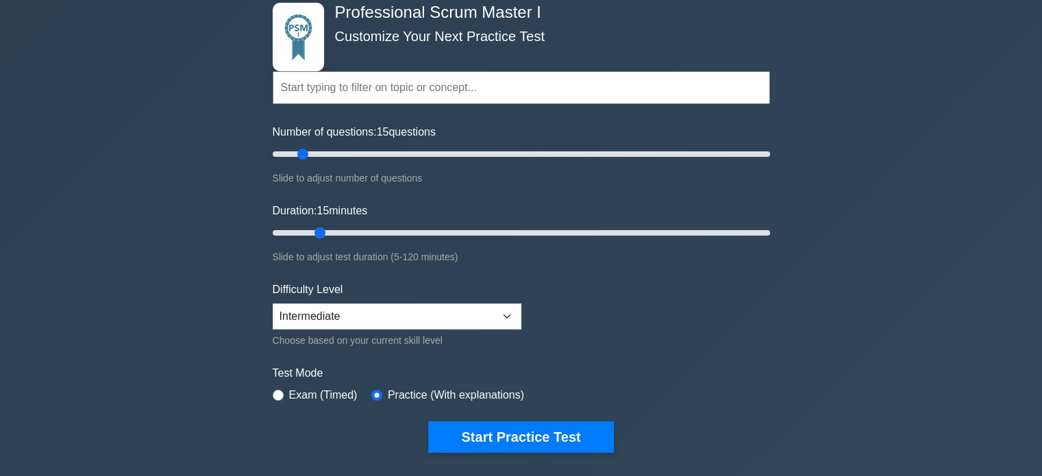
drag, startPoint x: 299, startPoint y: 230, endPoint x: 311, endPoint y: 230, distance: 11.7
type input "15"
click at [311, 230] on input "Duration: 15 minutes" at bounding box center [522, 233] width 498 height 16
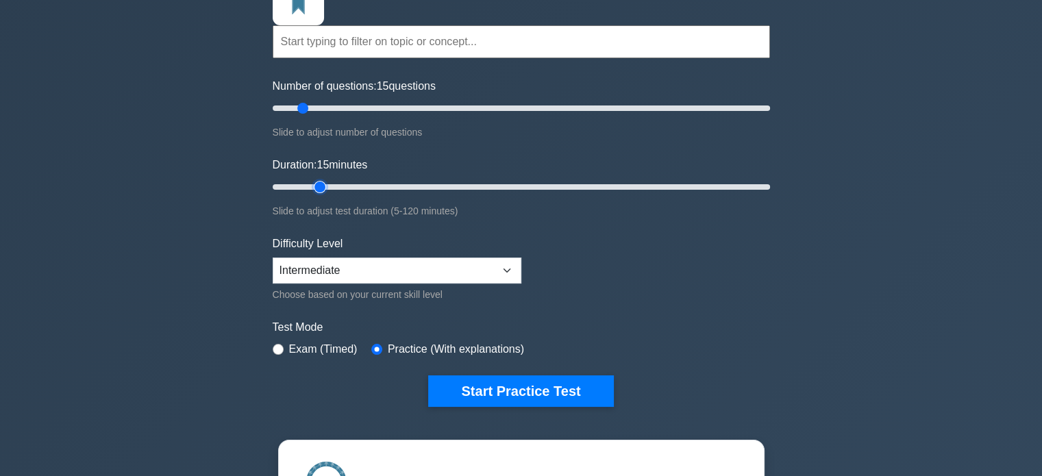
scroll to position [126, 0]
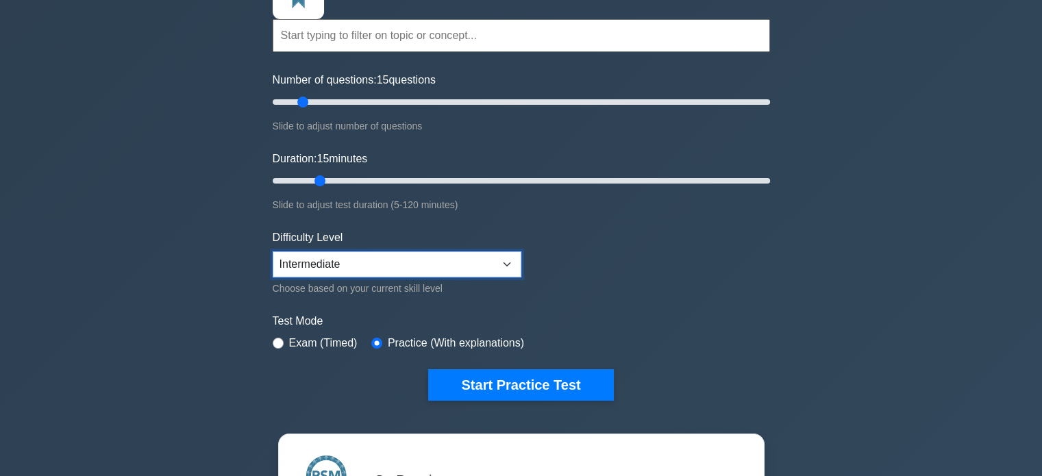
click at [365, 261] on select "Beginner Intermediate Expert" at bounding box center [397, 265] width 249 height 26
select select "beginner"
click at [273, 252] on select "Beginner Intermediate Expert" at bounding box center [397, 265] width 249 height 26
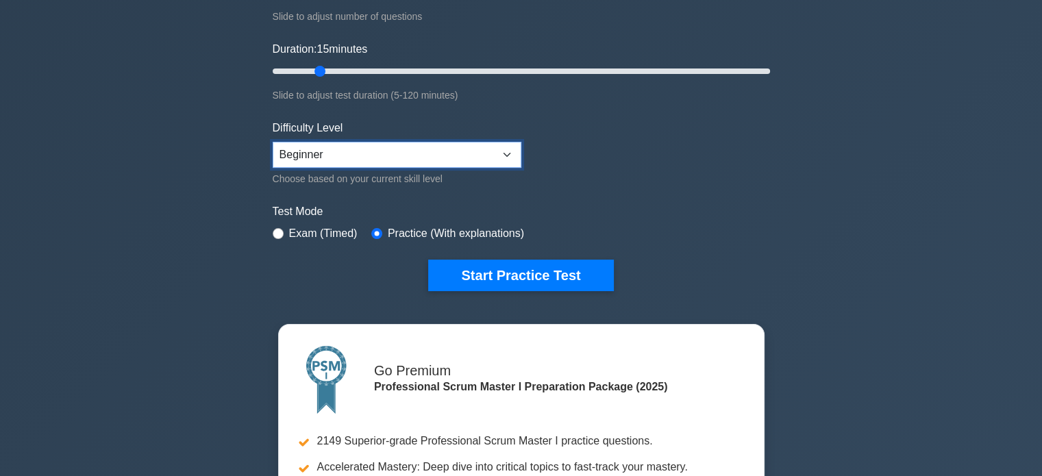
scroll to position [236, 0]
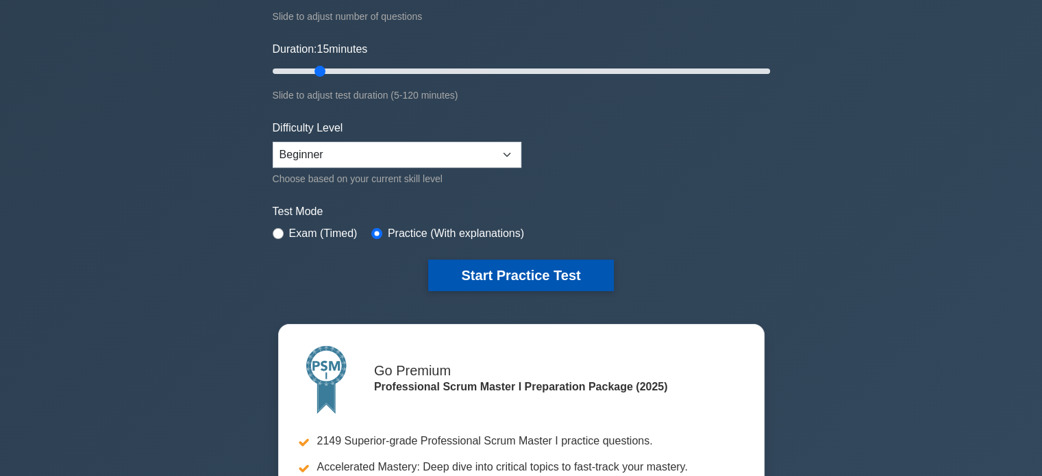
click at [492, 267] on button "Start Practice Test" at bounding box center [520, 276] width 185 height 32
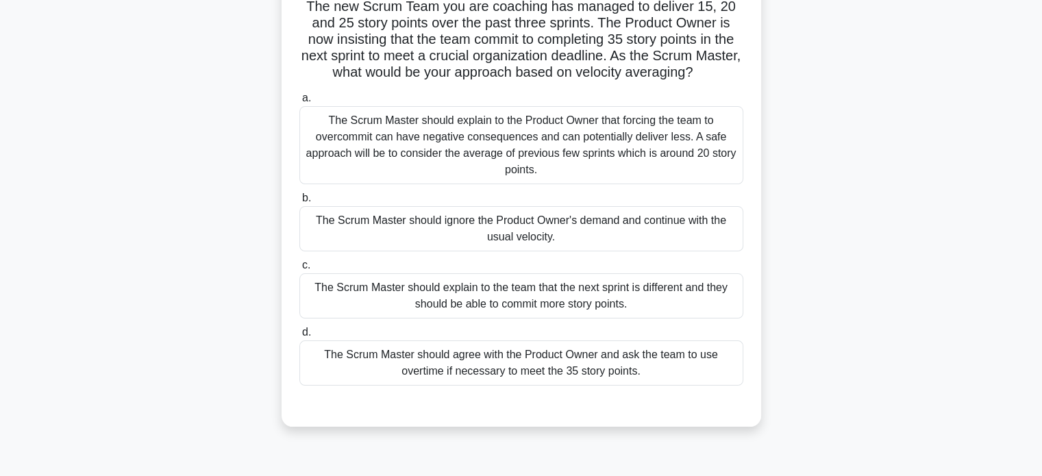
scroll to position [107, 0]
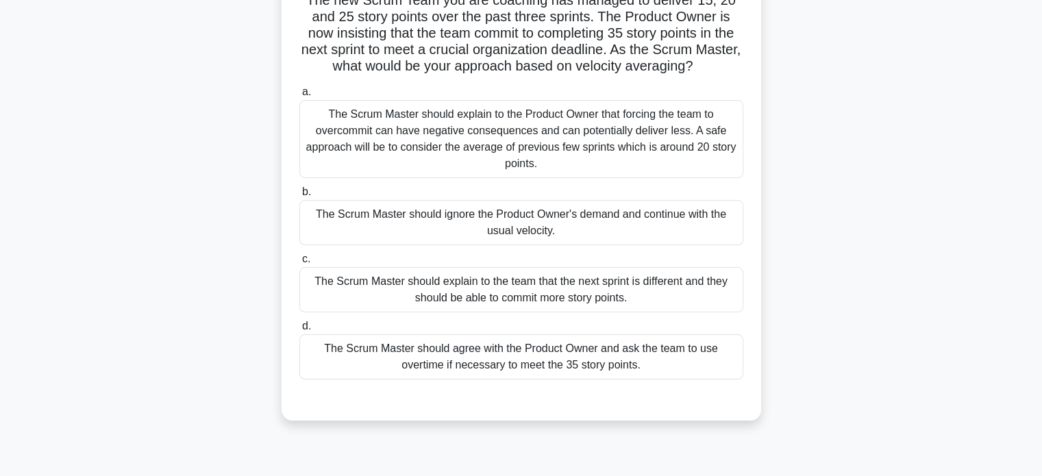
click at [504, 137] on div "The Scrum Master should explain to the Product Owner that forcing the team to o…" at bounding box center [521, 139] width 444 height 78
click at [299, 97] on input "a. The Scrum Master should explain to the Product Owner that forcing the team t…" at bounding box center [299, 92] width 0 height 9
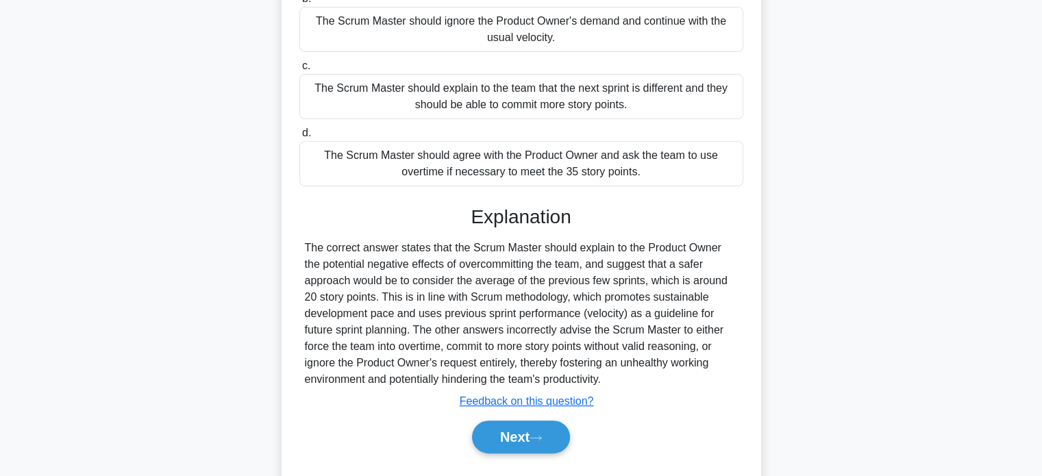
scroll to position [301, 0]
click at [529, 437] on button "Next" at bounding box center [521, 436] width 98 height 33
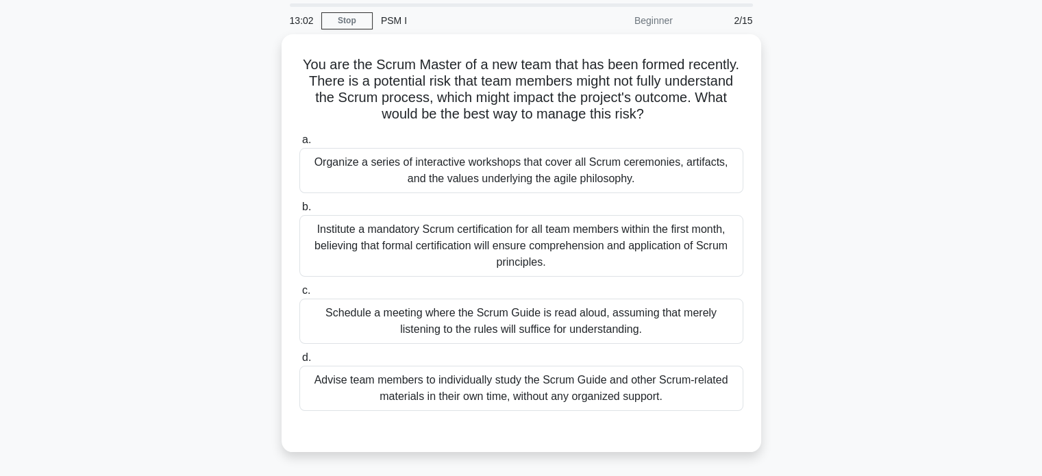
scroll to position [47, 0]
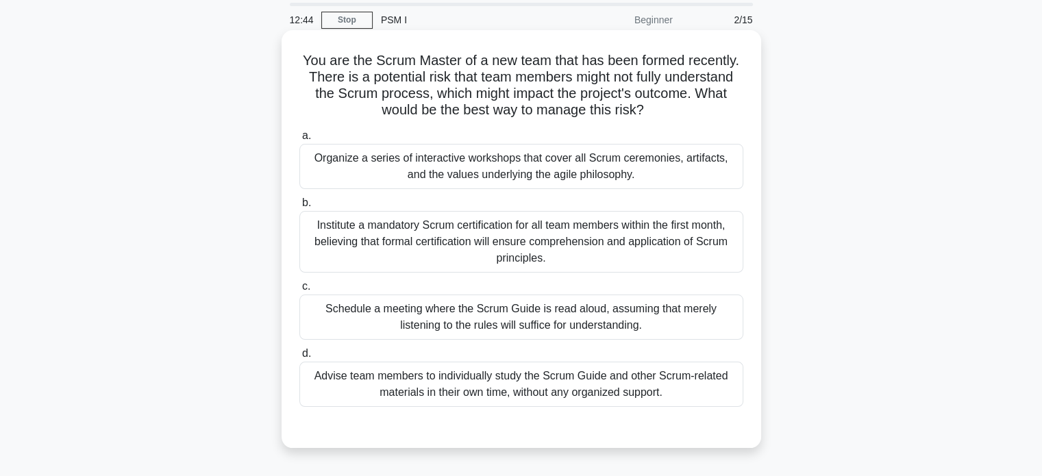
click at [441, 177] on div "Organize a series of interactive workshops that cover all Scrum ceremonies, art…" at bounding box center [521, 166] width 444 height 45
click at [299, 140] on input "a. Organize a series of interactive workshops that cover all Scrum ceremonies, …" at bounding box center [299, 136] width 0 height 9
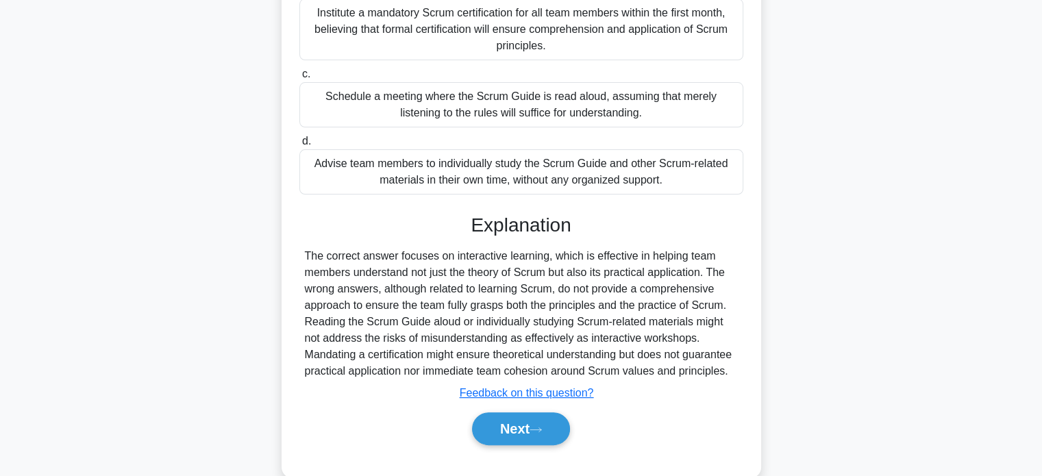
scroll to position [285, 0]
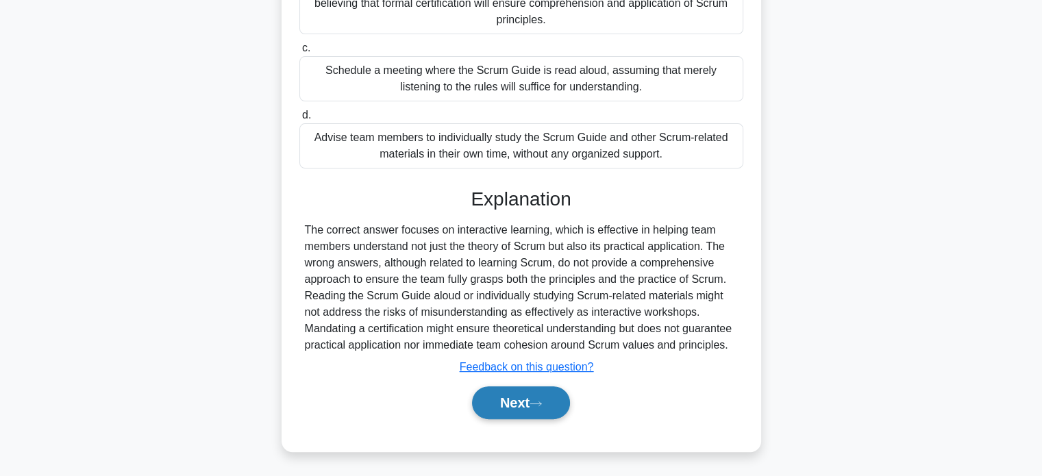
click at [540, 406] on icon at bounding box center [536, 404] width 12 height 8
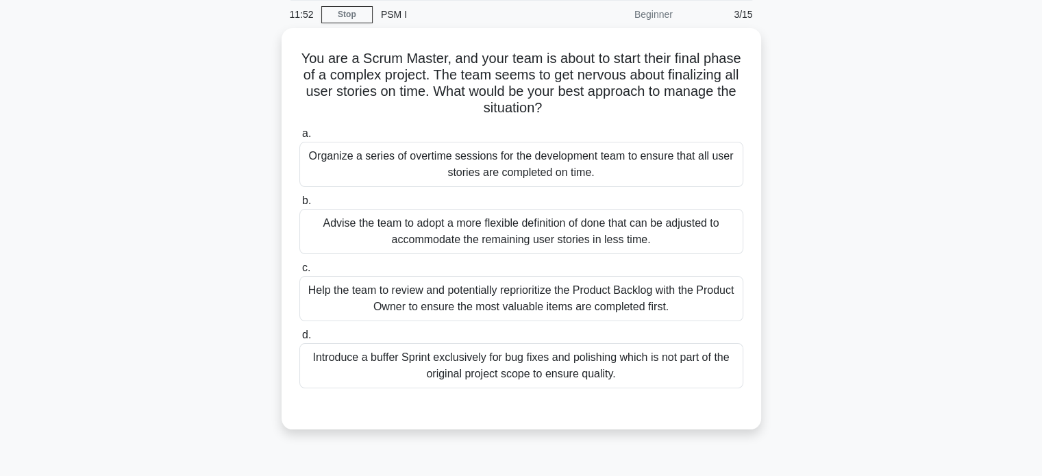
scroll to position [55, 0]
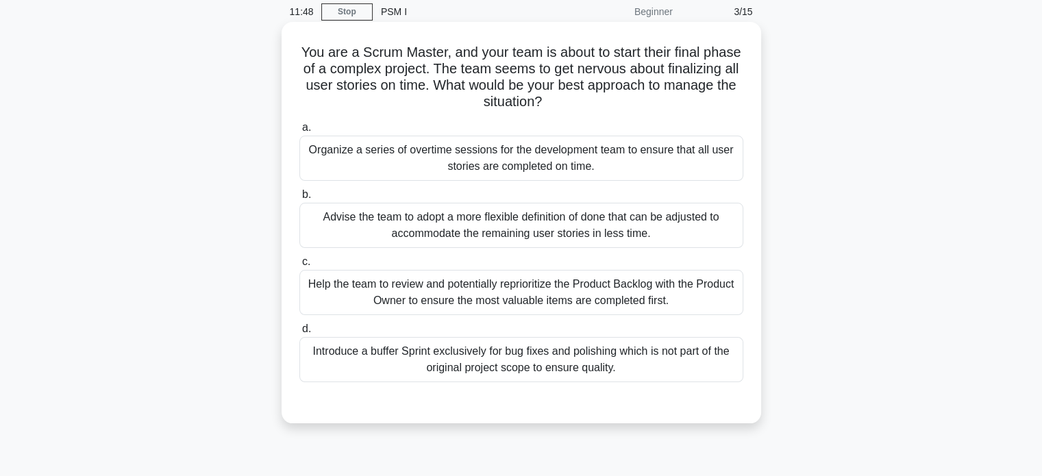
click at [454, 297] on div "Help the team to review and potentially reprioritize the Product Backlog with t…" at bounding box center [521, 292] width 444 height 45
click at [299, 267] on input "c. Help the team to review and potentially reprioritize the Product Backlog wit…" at bounding box center [299, 262] width 0 height 9
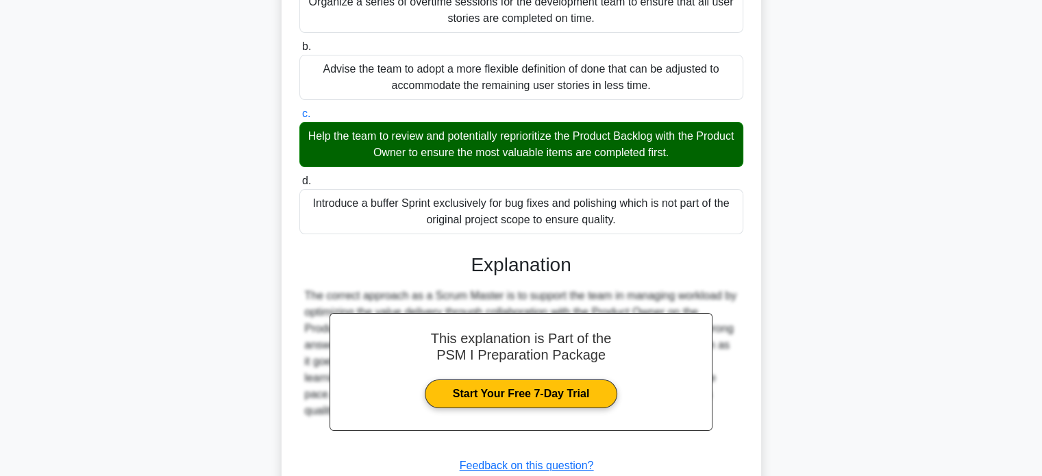
scroll to position [260, 0]
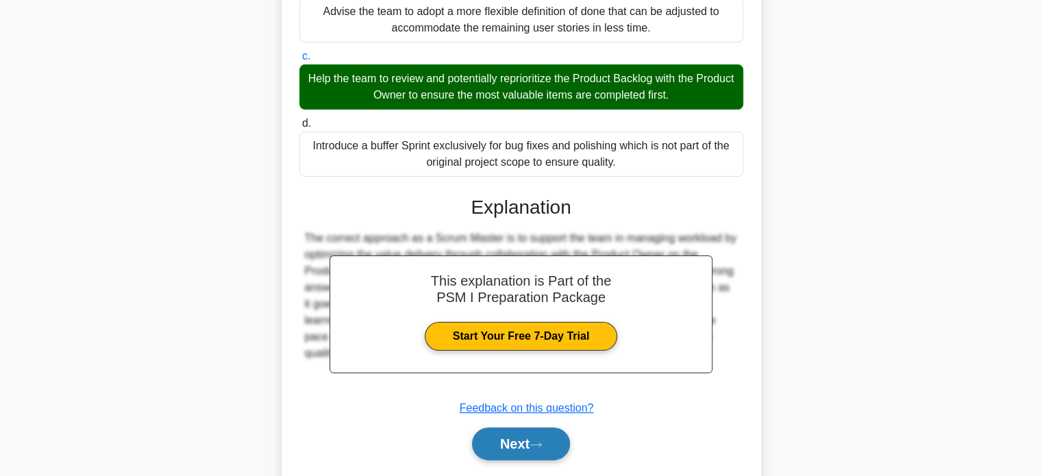
click at [554, 452] on button "Next" at bounding box center [521, 444] width 98 height 33
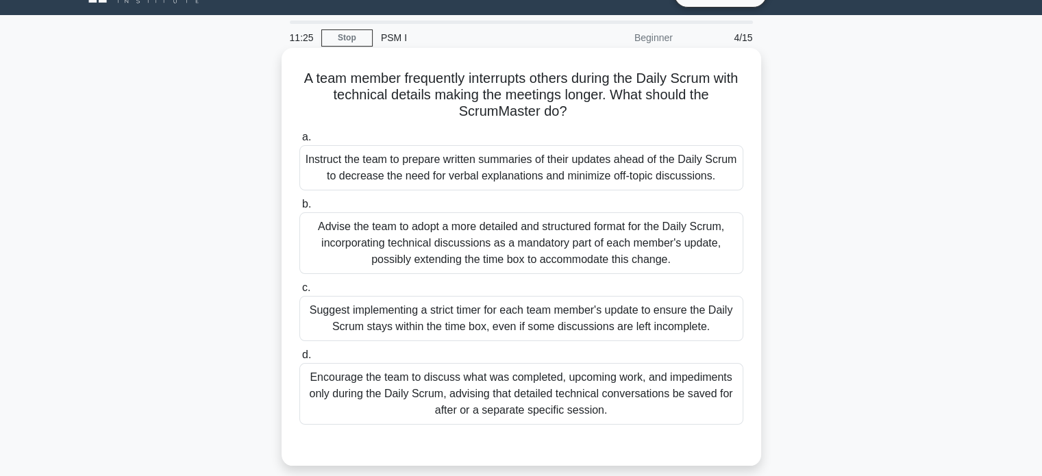
scroll to position [36, 0]
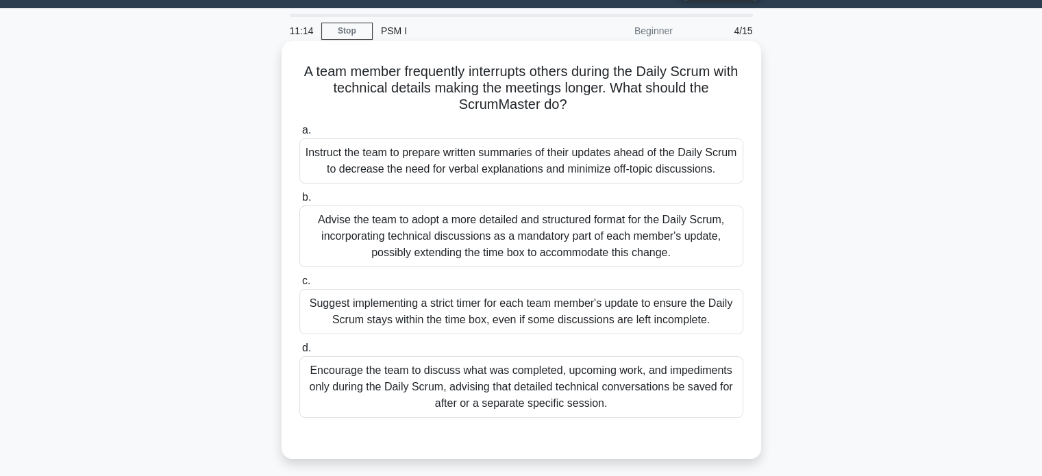
click at [543, 402] on div "Encourage the team to discuss what was completed, upcoming work, and impediment…" at bounding box center [521, 387] width 444 height 62
click at [299, 353] on input "d. Encourage the team to discuss what was completed, upcoming work, and impedim…" at bounding box center [299, 348] width 0 height 9
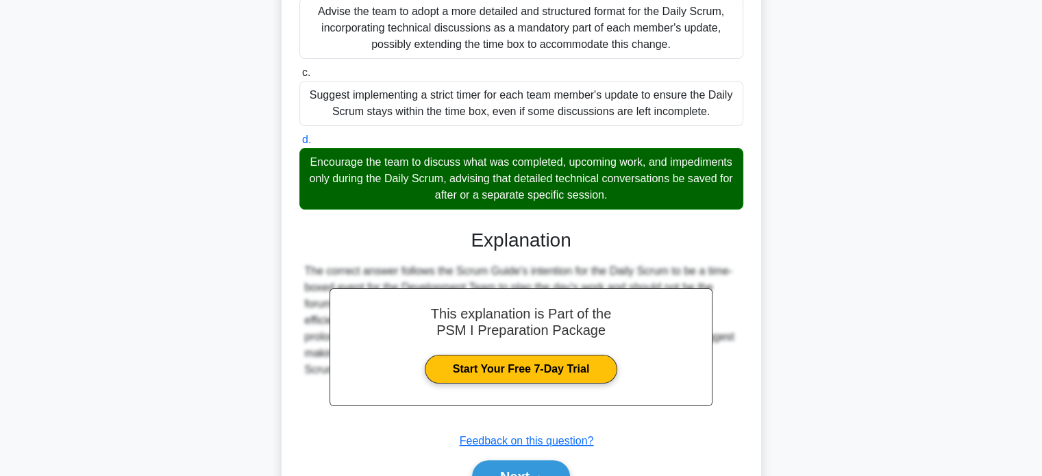
scroll to position [318, 0]
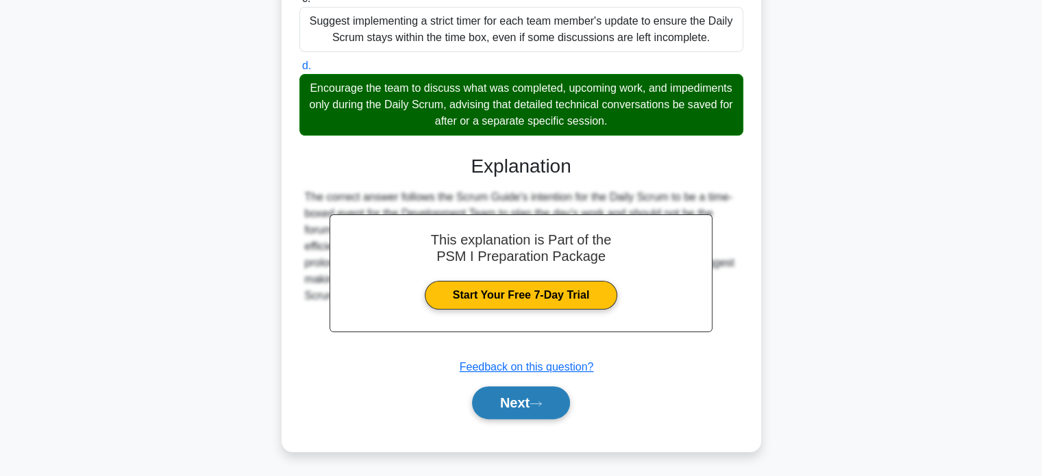
click at [543, 396] on button "Next" at bounding box center [521, 403] width 98 height 33
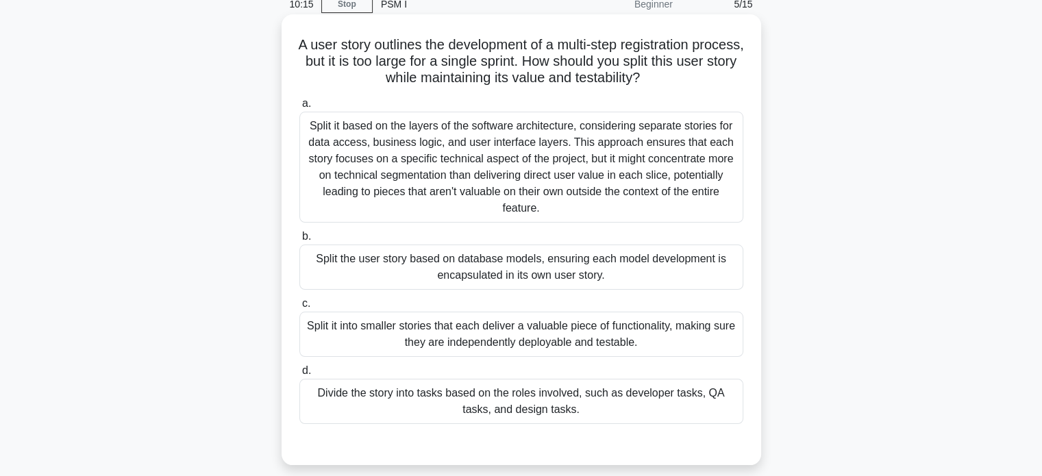
scroll to position [64, 0]
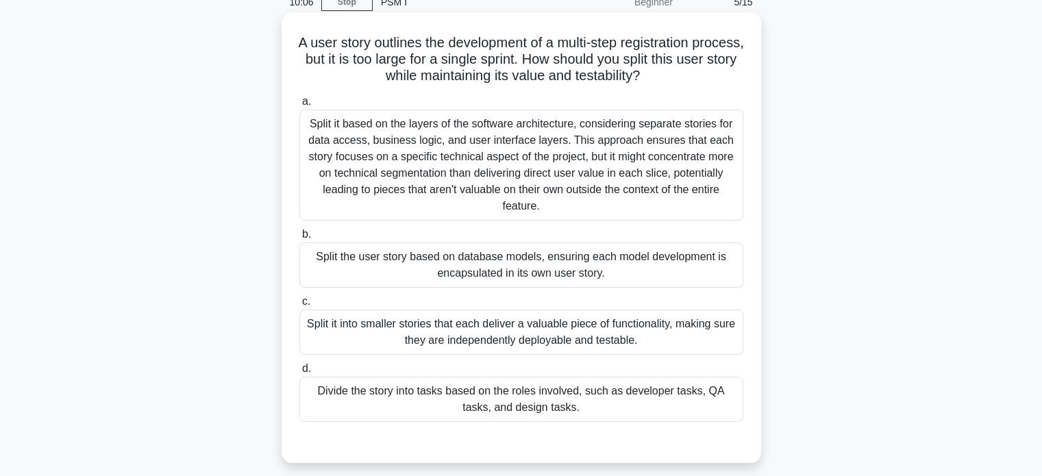
click at [541, 334] on div "Split it into smaller stories that each deliver a valuable piece of functionali…" at bounding box center [521, 332] width 444 height 45
click at [299, 306] on input "c. Split it into smaller stories that each deliver a valuable piece of function…" at bounding box center [299, 301] width 0 height 9
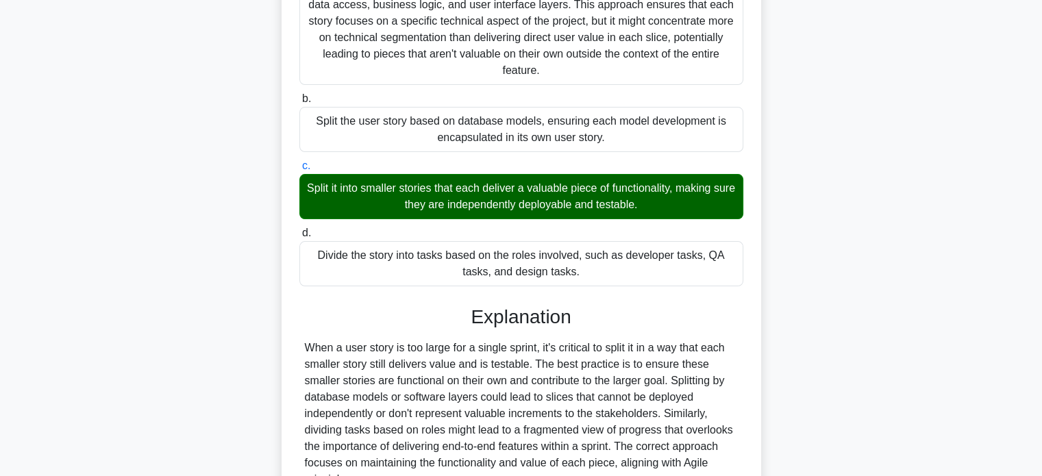
scroll to position [334, 0]
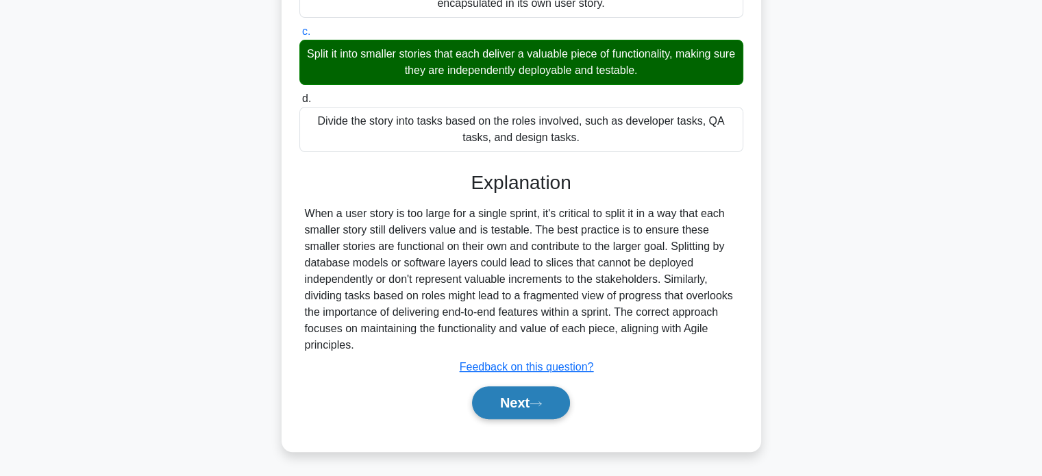
click at [533, 400] on button "Next" at bounding box center [521, 403] width 98 height 33
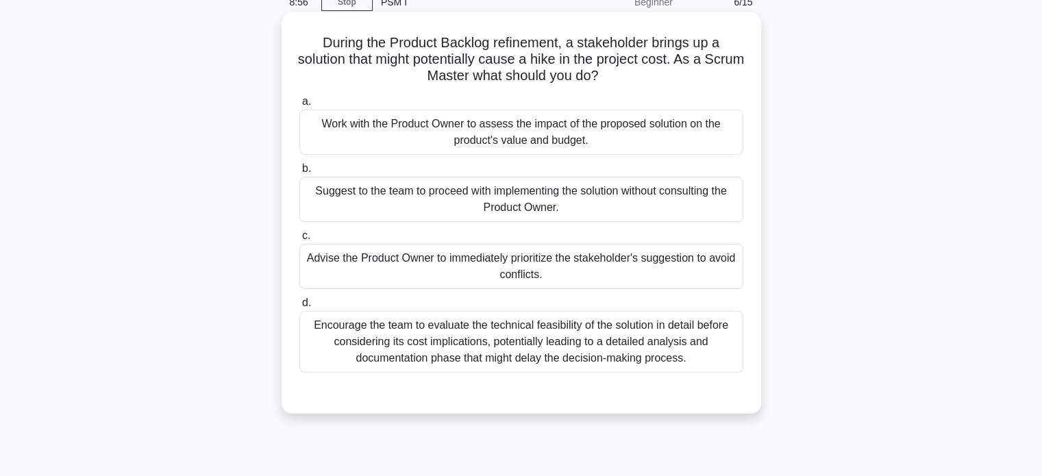
scroll to position [0, 0]
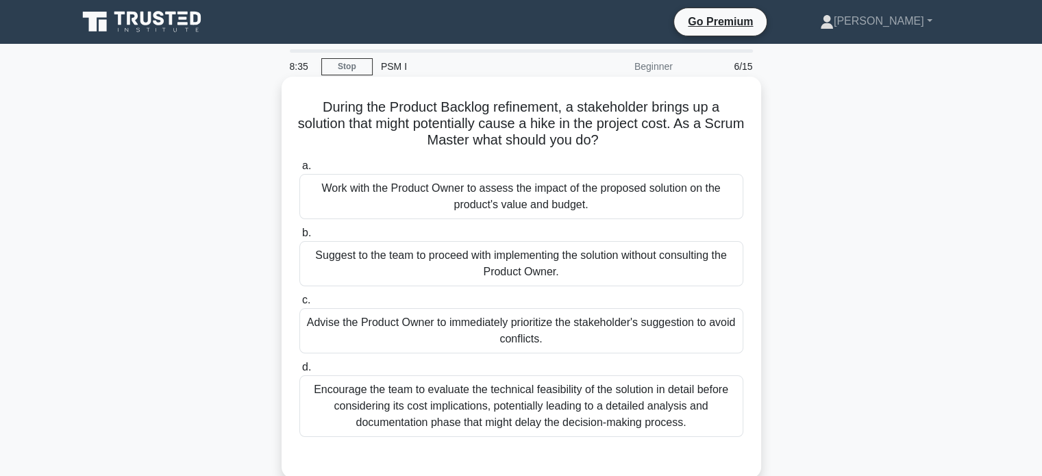
click at [469, 204] on div "Work with the Product Owner to assess the impact of the proposed solution on th…" at bounding box center [521, 196] width 444 height 45
click at [299, 171] on input "a. Work with the Product Owner to assess the impact of the proposed solution on…" at bounding box center [299, 166] width 0 height 9
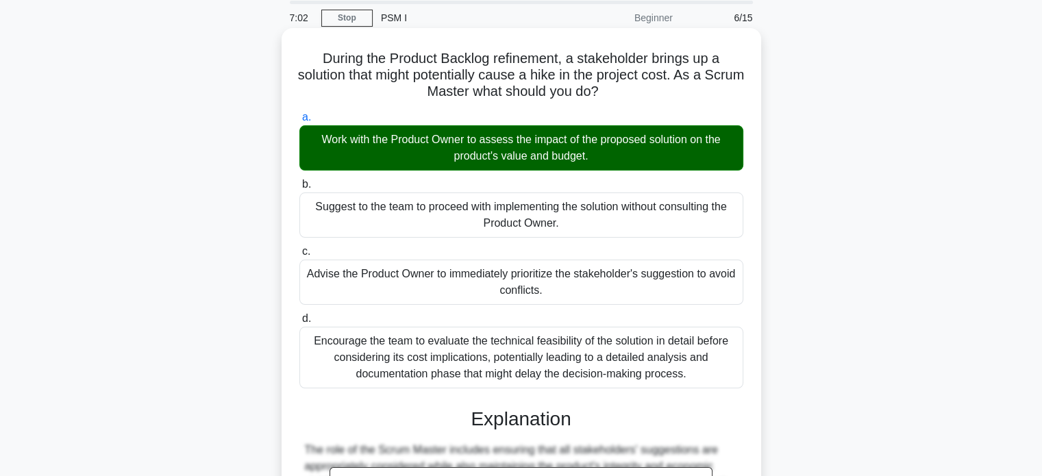
scroll to position [302, 0]
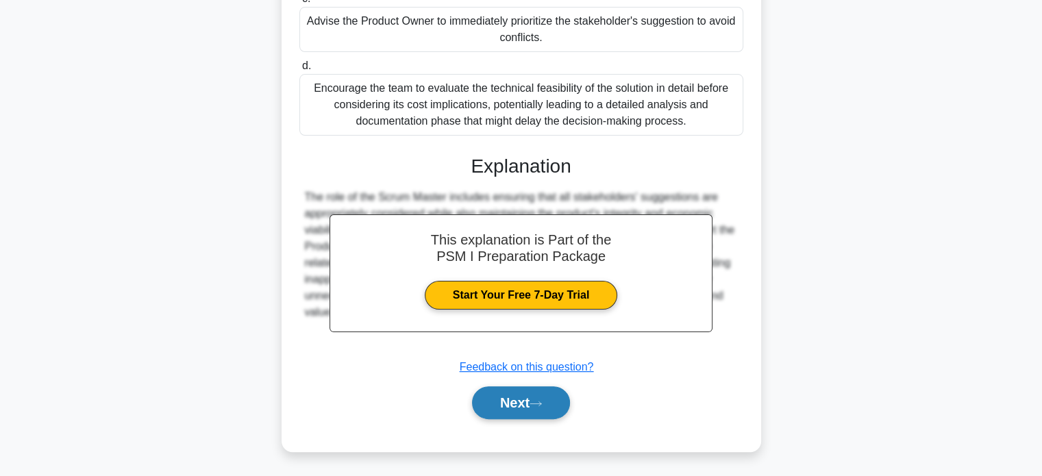
click at [491, 403] on button "Next" at bounding box center [521, 403] width 98 height 33
